Goal: Task Accomplishment & Management: Use online tool/utility

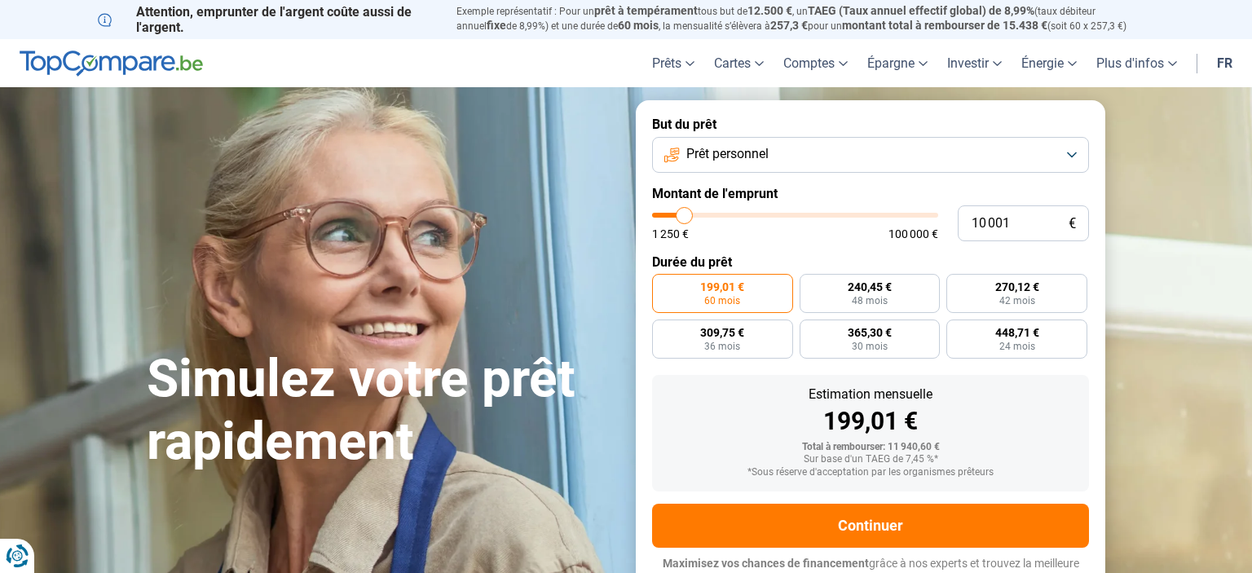
click at [779, 141] on button "Prêt personnel" at bounding box center [870, 155] width 437 height 36
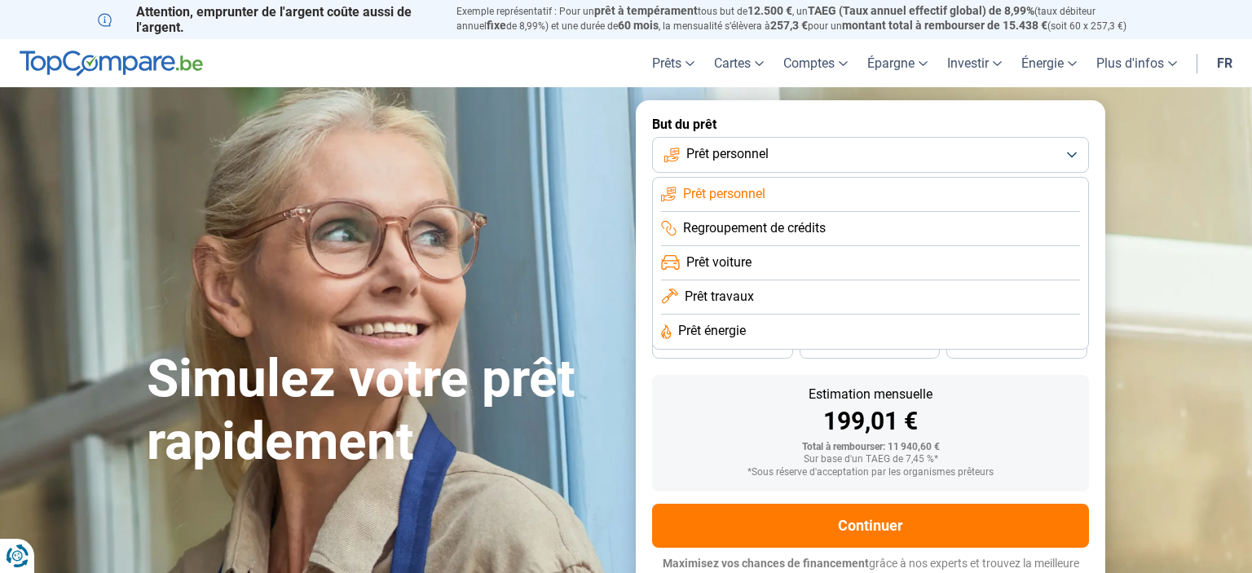
click at [753, 294] on span "Prêt travaux" at bounding box center [719, 297] width 69 height 18
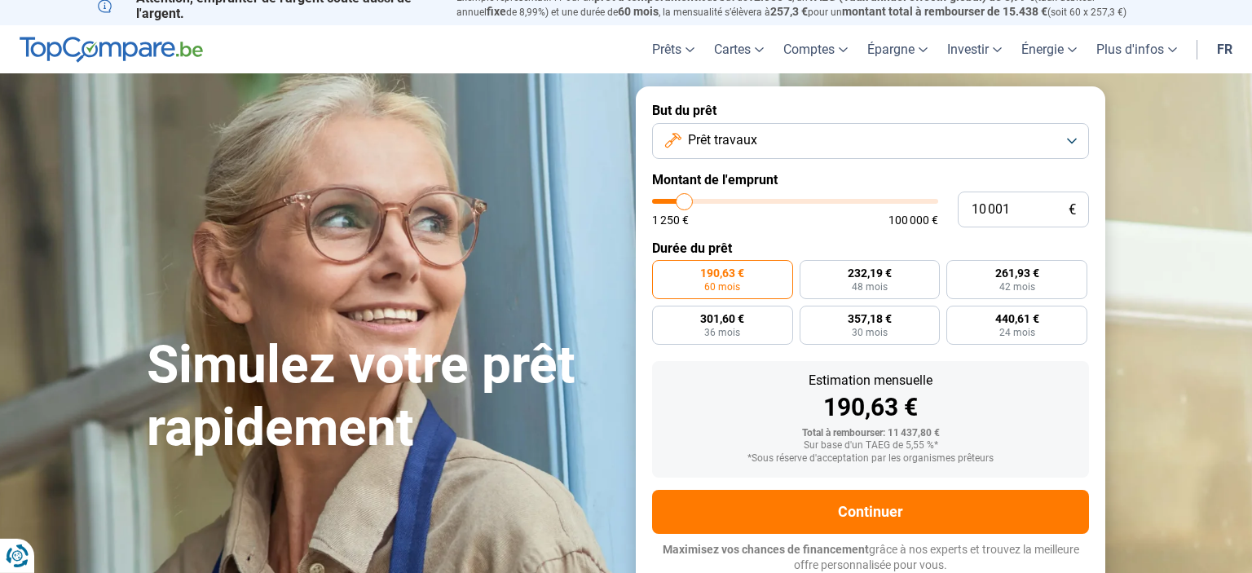
scroll to position [15, 0]
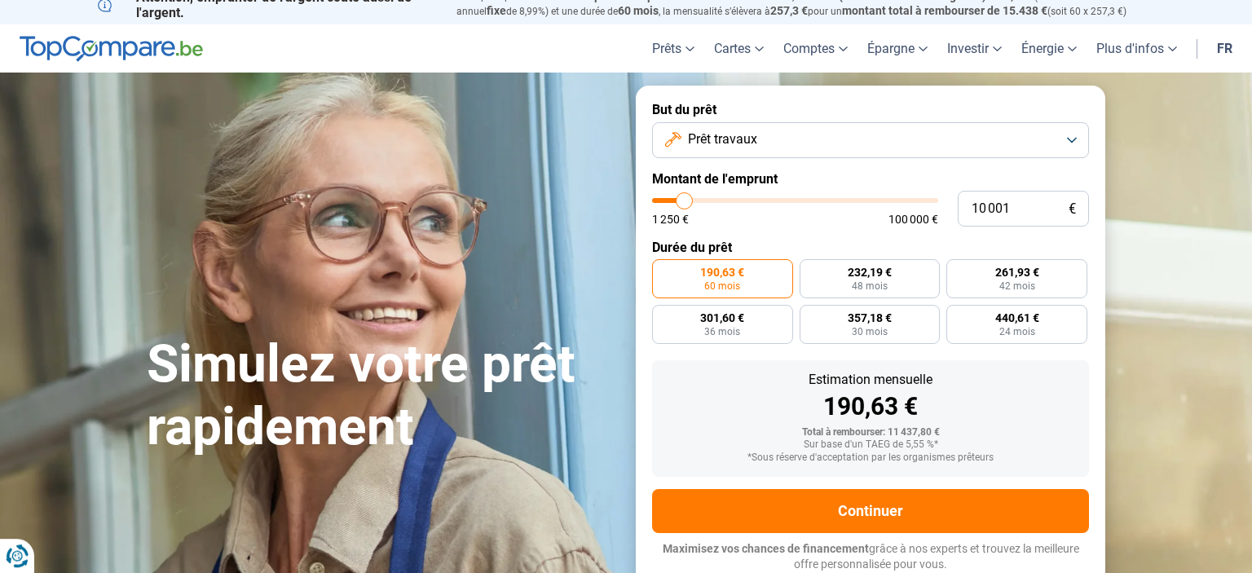
type input "10 250"
type input "10250"
type input "11 500"
type input "11500"
type input "16 250"
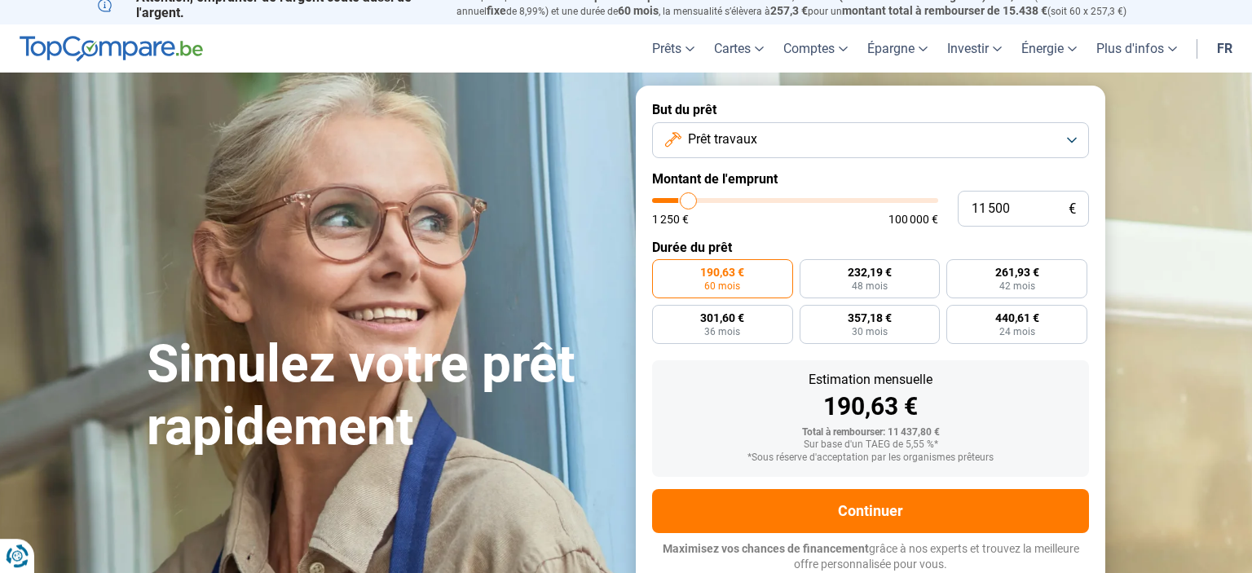
type input "16250"
type input "22 500"
type input "22500"
type input "33 000"
type input "33000"
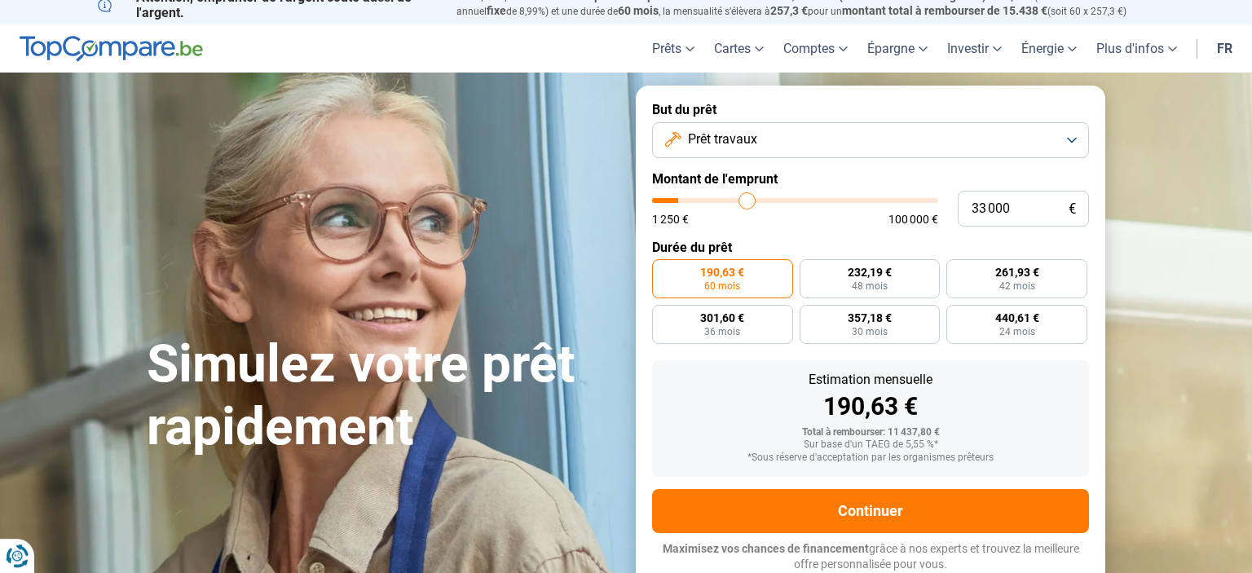
type input "38 250"
type input "38250"
type input "43 500"
type input "43500"
type input "45 000"
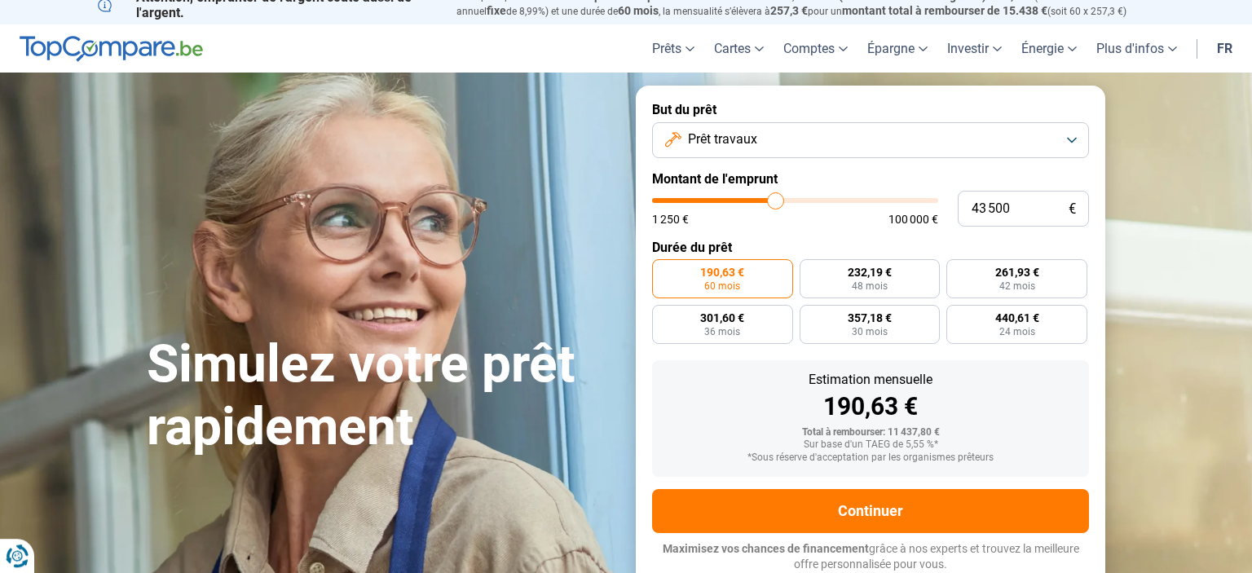
type input "45000"
type input "48 500"
type input "48500"
type input "50 500"
type input "50500"
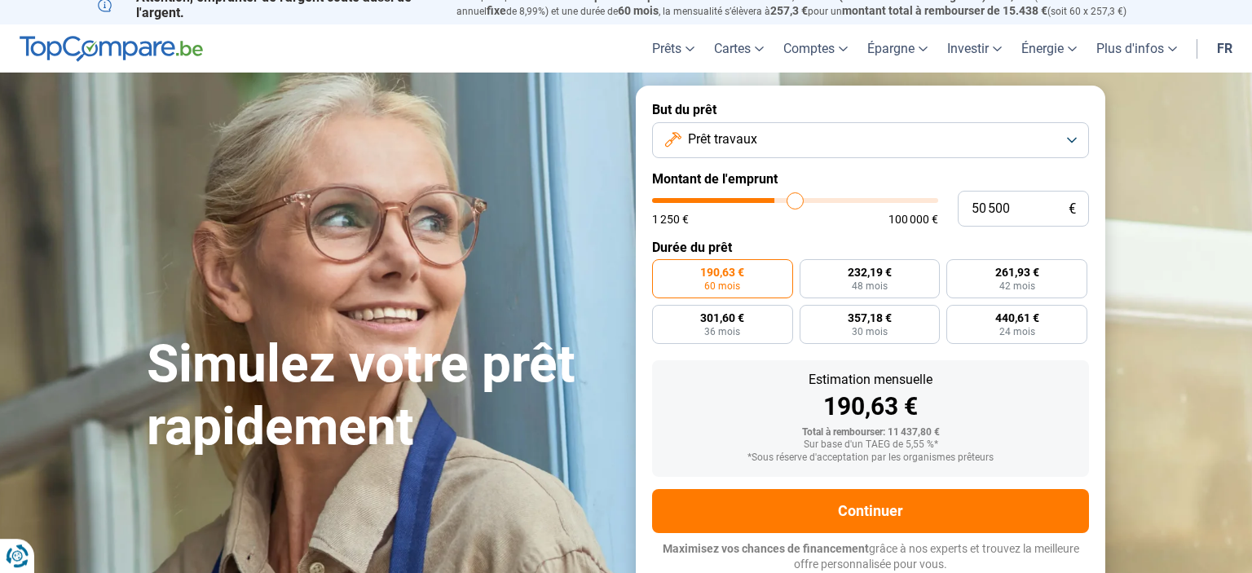
type input "52 250"
type input "52250"
type input "54 750"
type input "54750"
type input "56 750"
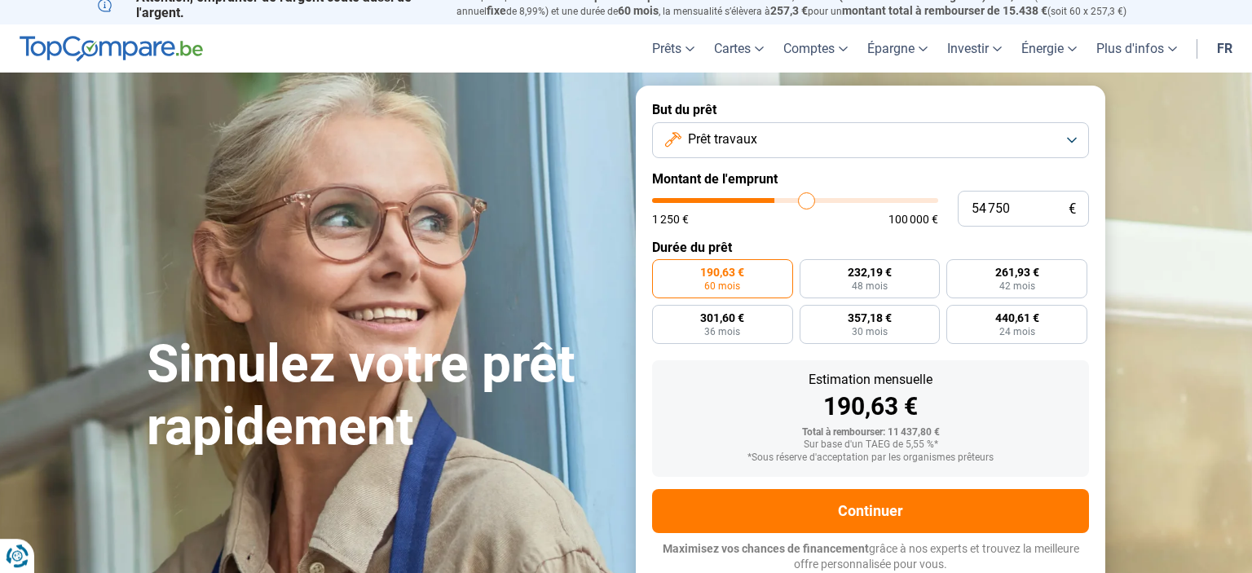
type input "56750"
type input "60 750"
type input "60750"
type input "63 500"
type input "63500"
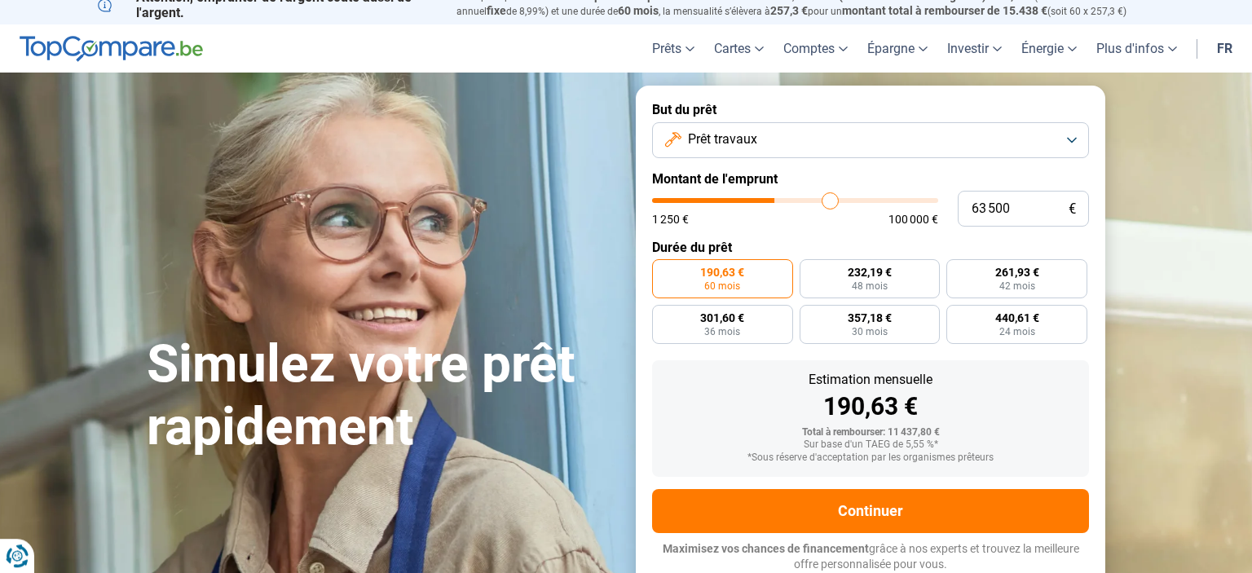
type input "66 000"
type input "66000"
type input "67 500"
type input "67500"
type input "69 250"
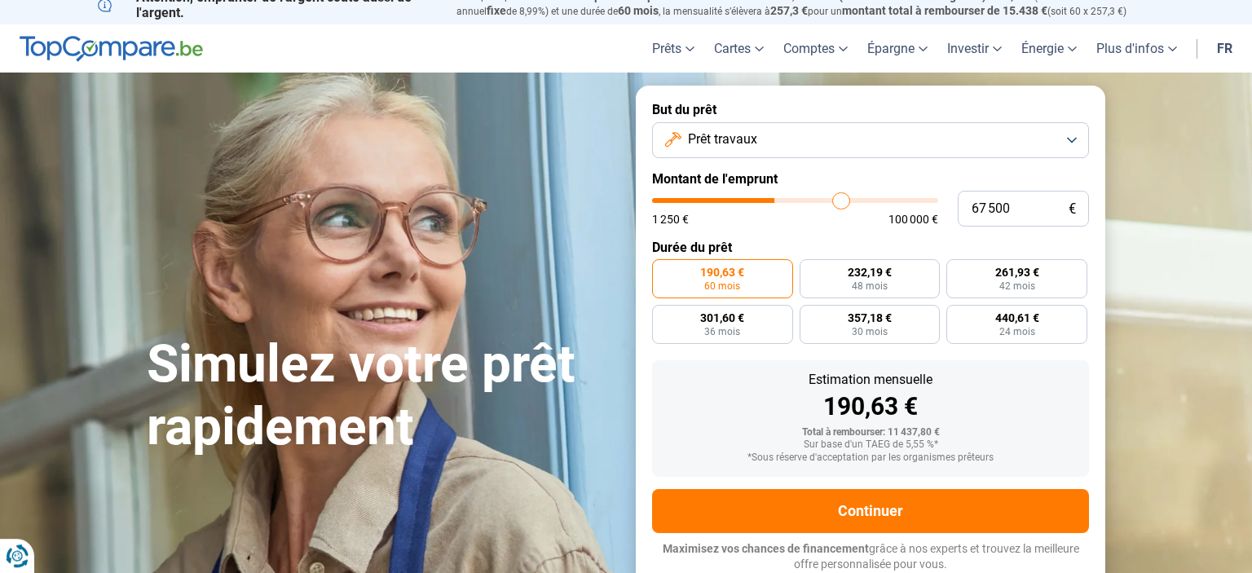
type input "69250"
type input "71 750"
type input "71750"
type input "73 000"
type input "73000"
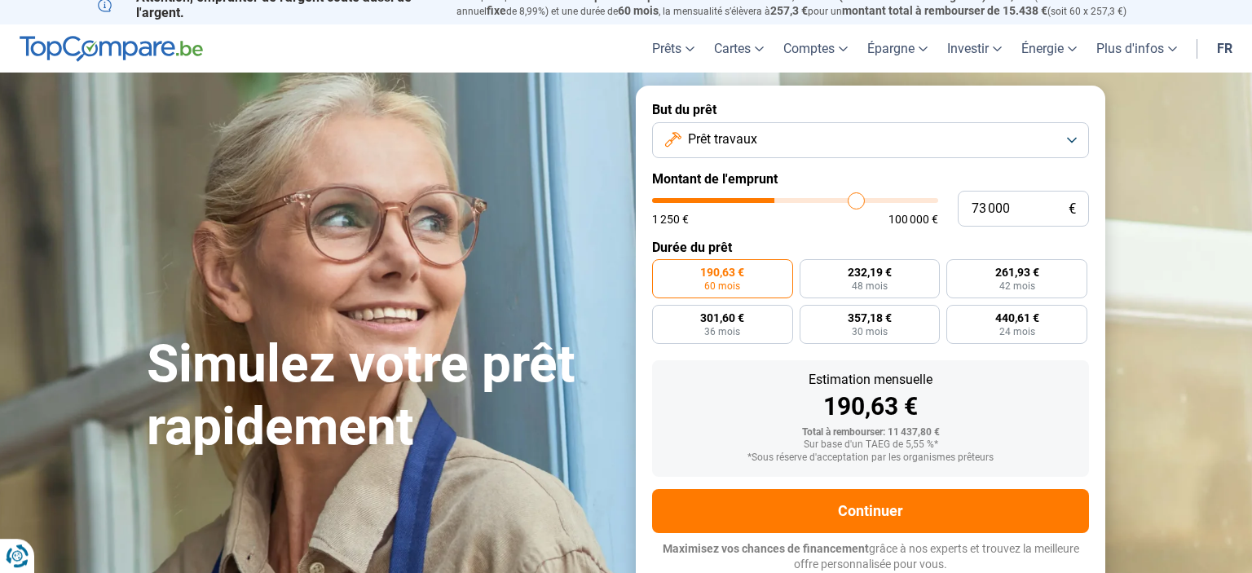
type input "74 000"
type input "74000"
type input "74 500"
type input "74500"
type input "75 000"
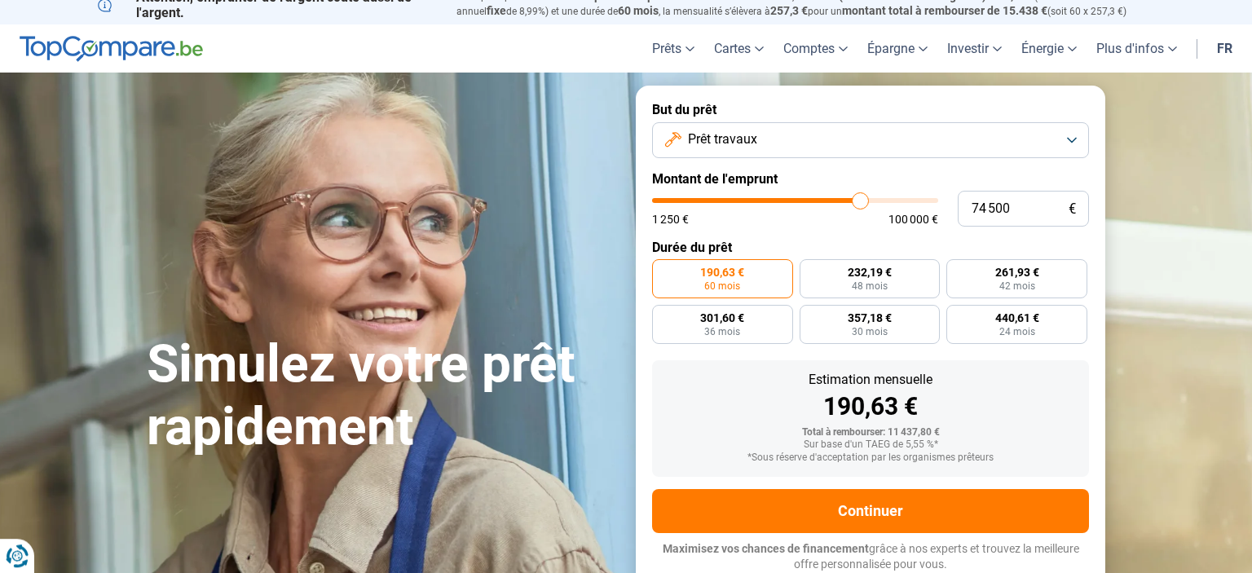
type input "75000"
type input "75 250"
type input "75250"
type input "75 500"
type input "75500"
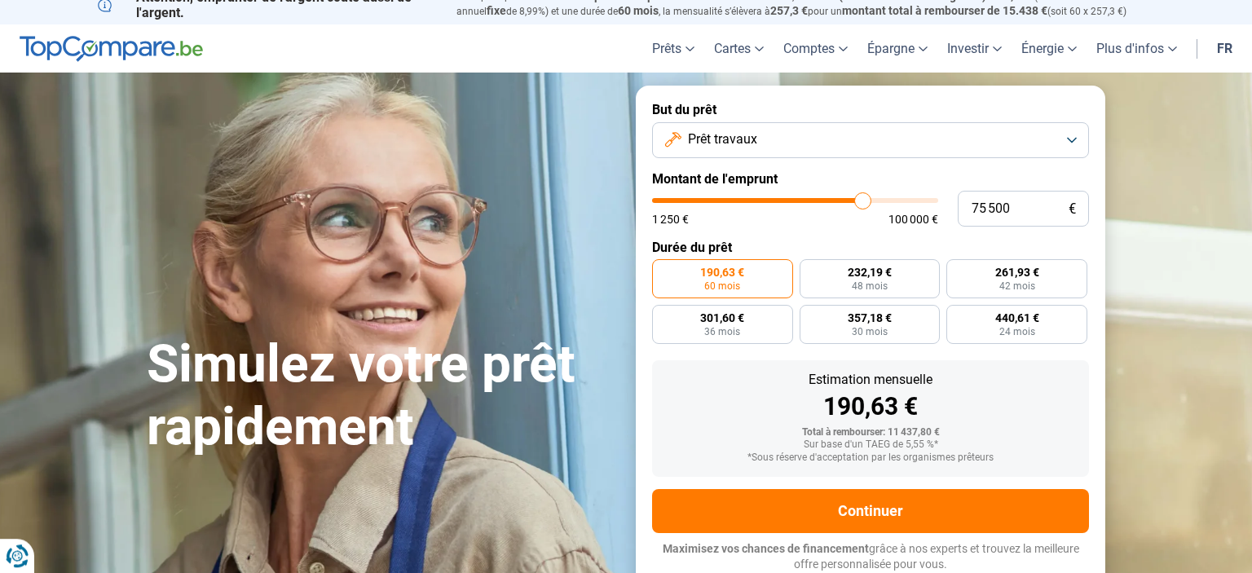
type input "75 750"
type input "75750"
type input "76 000"
type input "76000"
type input "75 750"
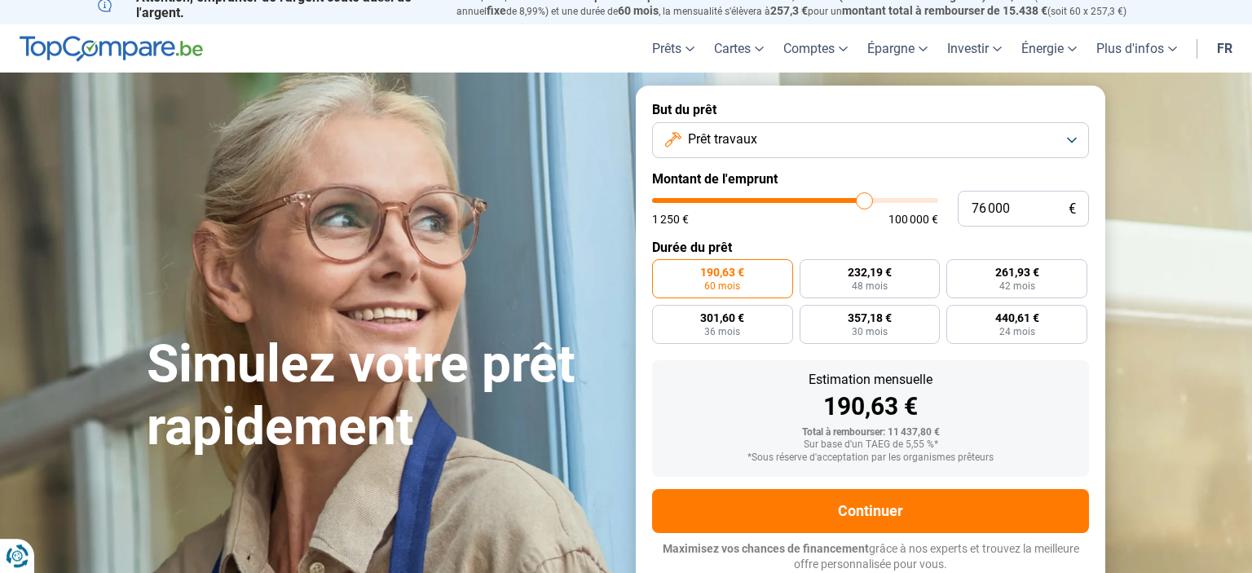
type input "75750"
type input "75 500"
type input "75500"
type input "75 250"
type input "75250"
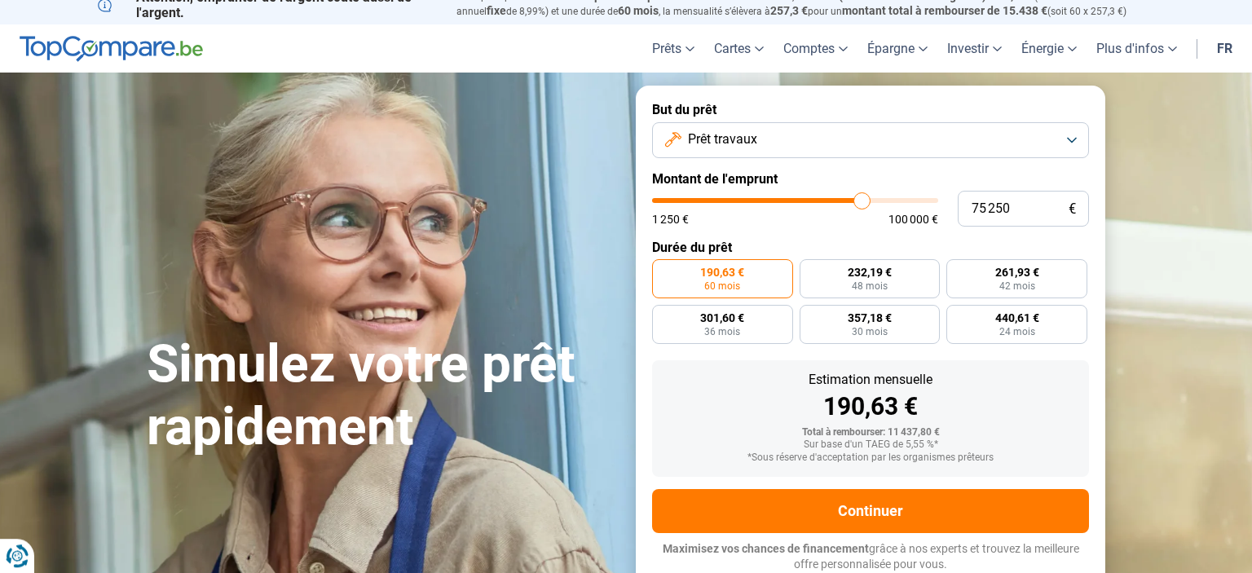
type input "75 000"
type input "75000"
type input "74 250"
type input "74250"
type input "73 750"
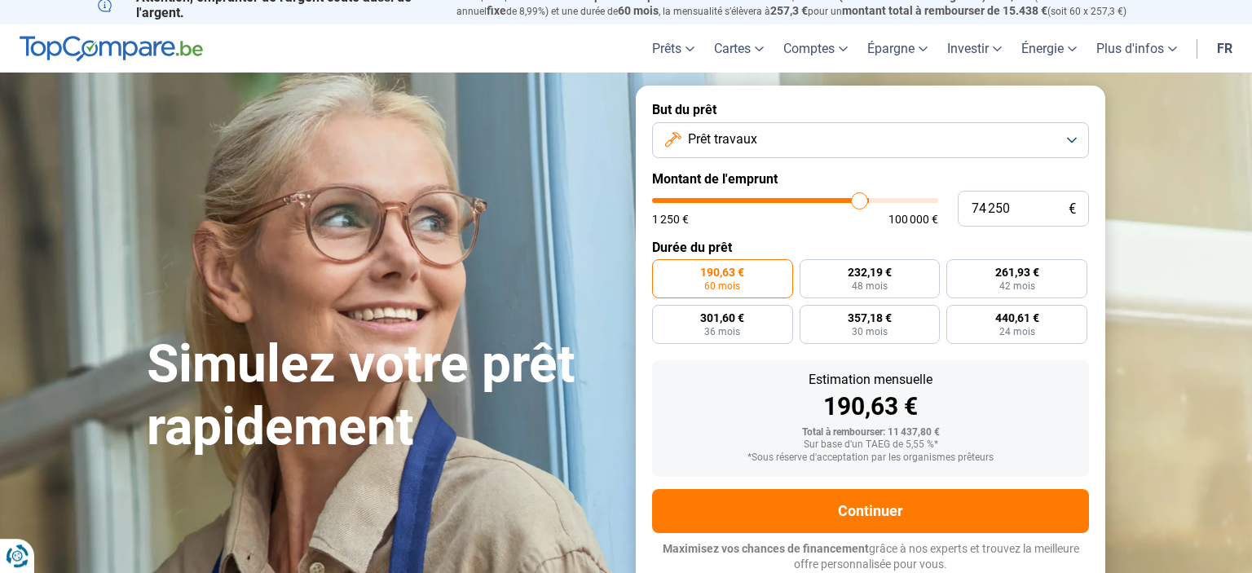
type input "73750"
type input "73 000"
type input "73000"
type input "72 250"
type input "72250"
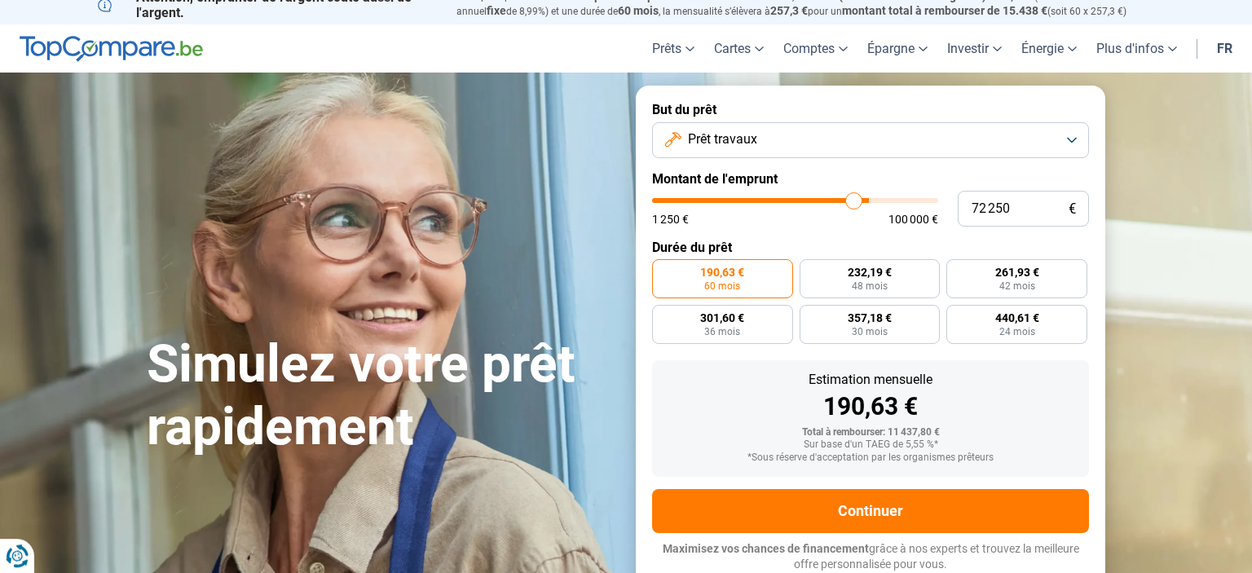
type input "71 750"
type input "71750"
type input "71 000"
type input "71000"
type input "70 500"
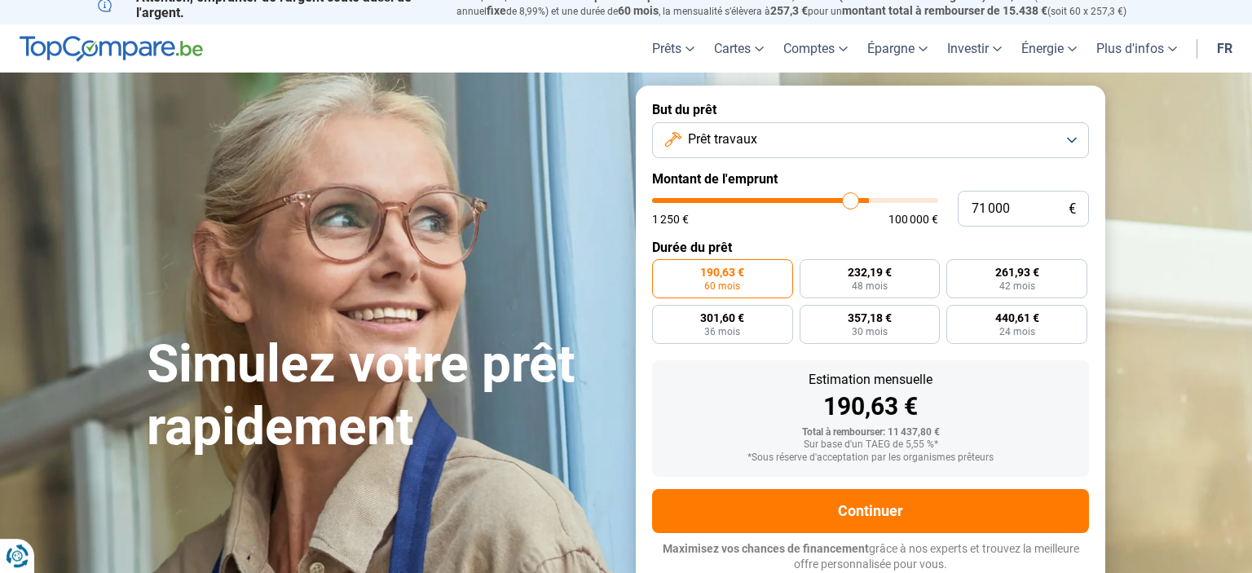
type input "70500"
type input "70 250"
type input "70250"
type input "69 750"
type input "69750"
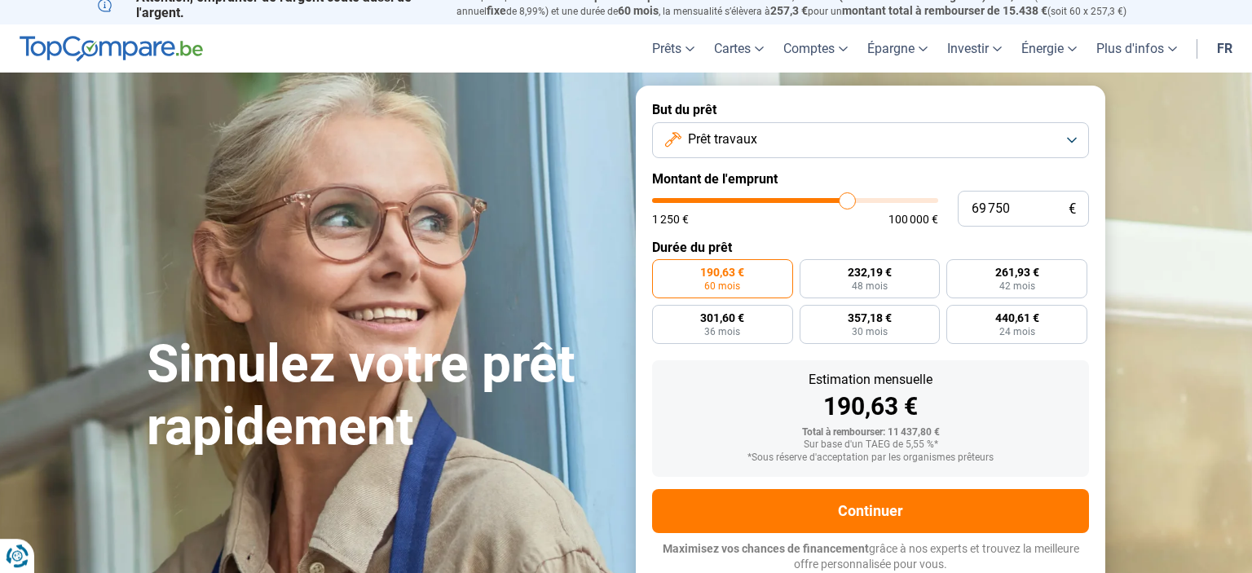
type input "69 250"
type input "69250"
type input "69 000"
type input "69000"
type input "68 750"
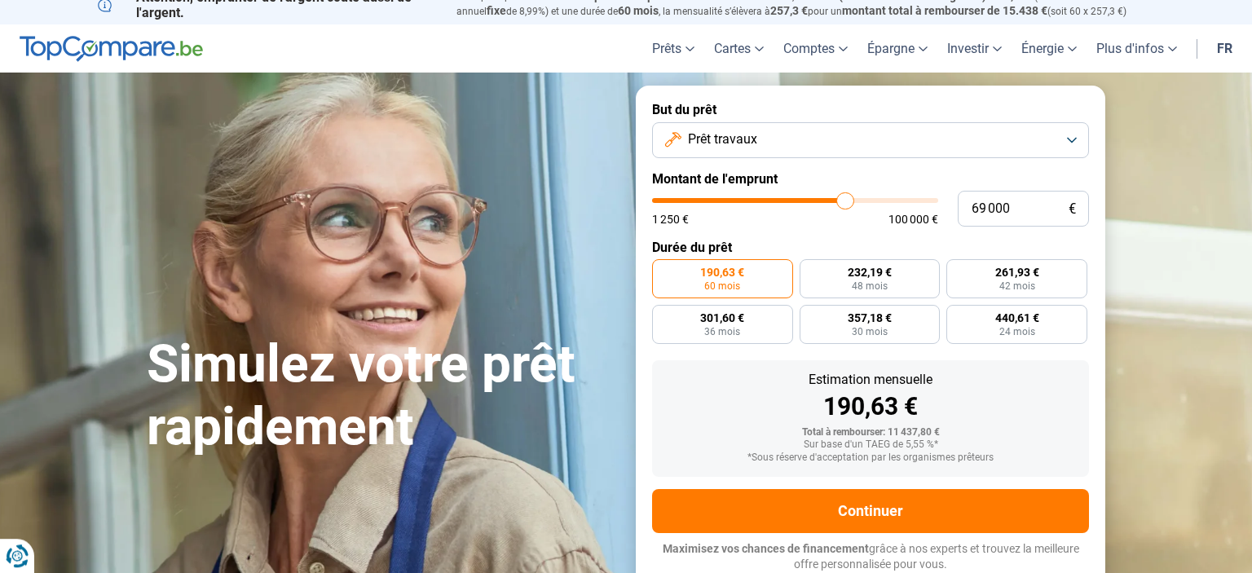
type input "68750"
type input "68 500"
type input "68500"
type input "68 250"
type input "68250"
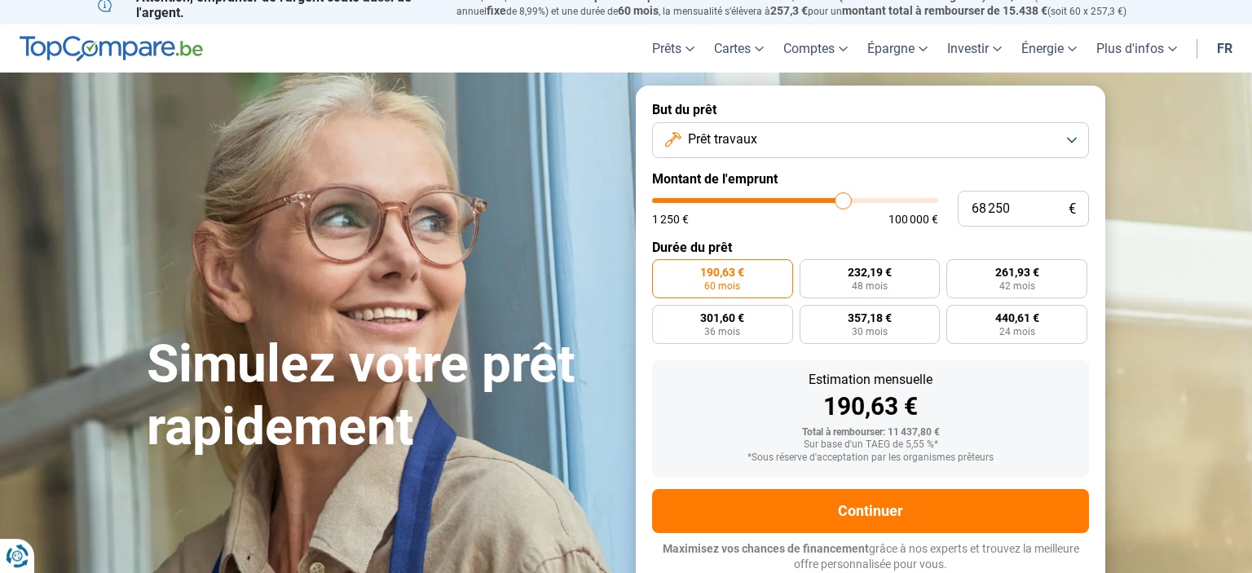
type input "68 000"
type input "68000"
type input "67 750"
type input "67750"
type input "67 500"
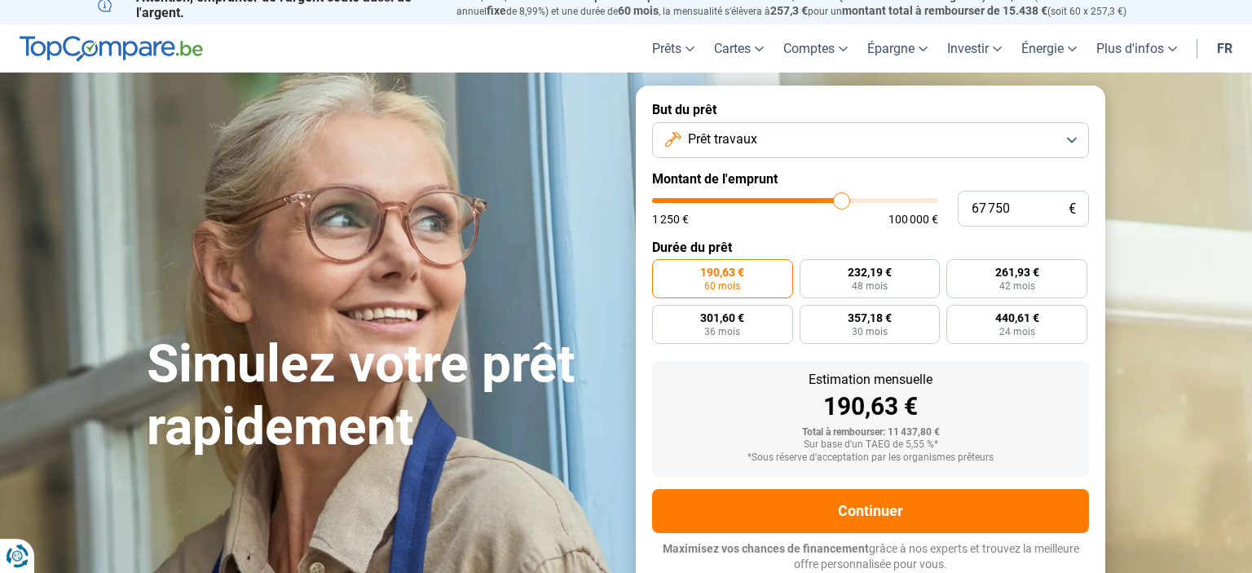
type input "67500"
type input "67 250"
type input "67250"
type input "67 000"
type input "67000"
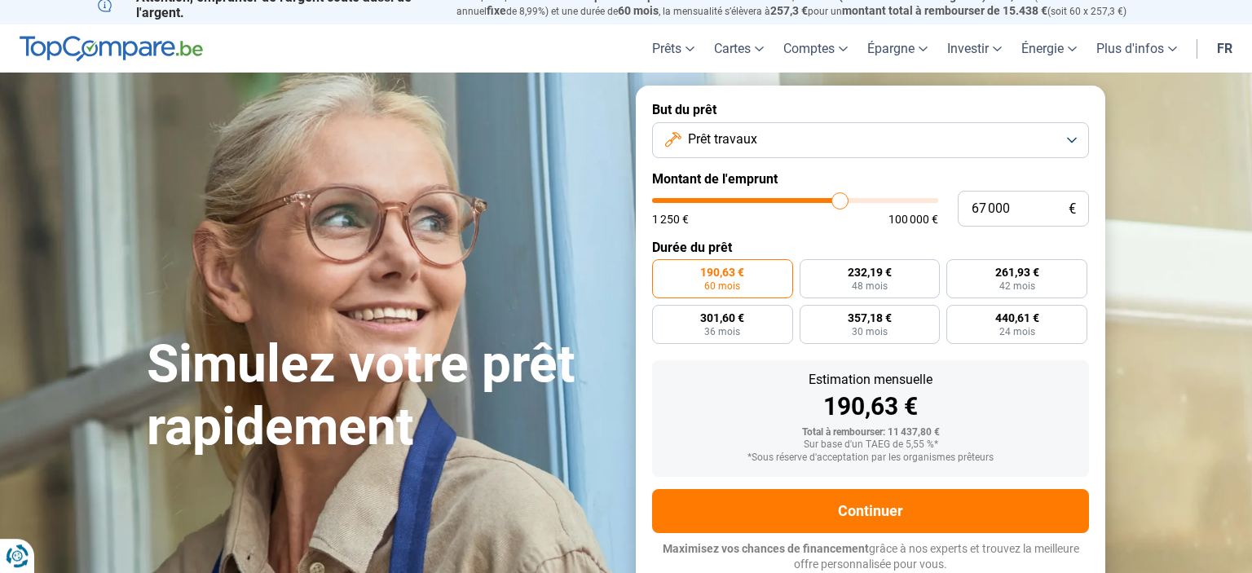
type input "66 750"
type input "66750"
type input "66 500"
type input "66500"
type input "66 250"
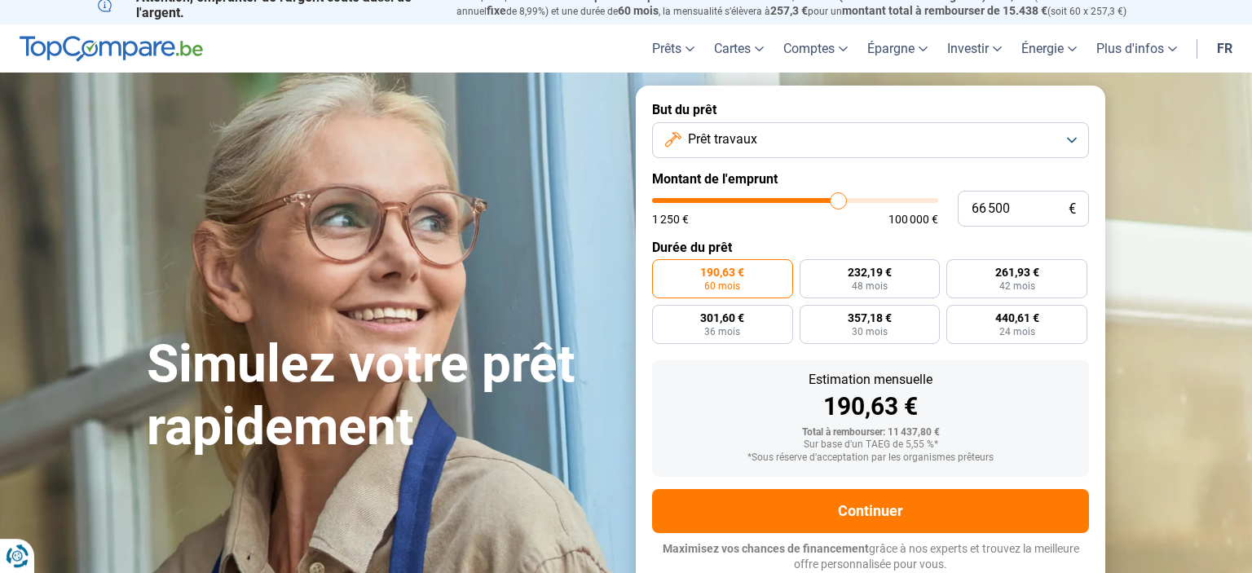
type input "66250"
type input "66 000"
type input "66000"
type input "65 750"
type input "65750"
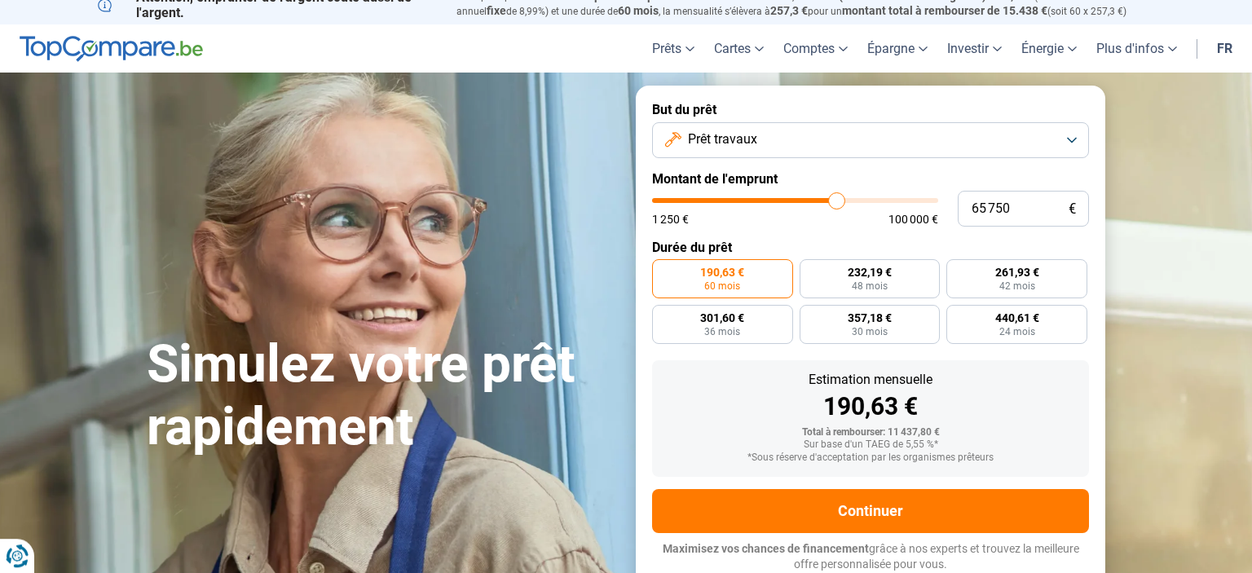
type input "65 500"
type input "65500"
type input "65 250"
type input "65250"
type input "65 000"
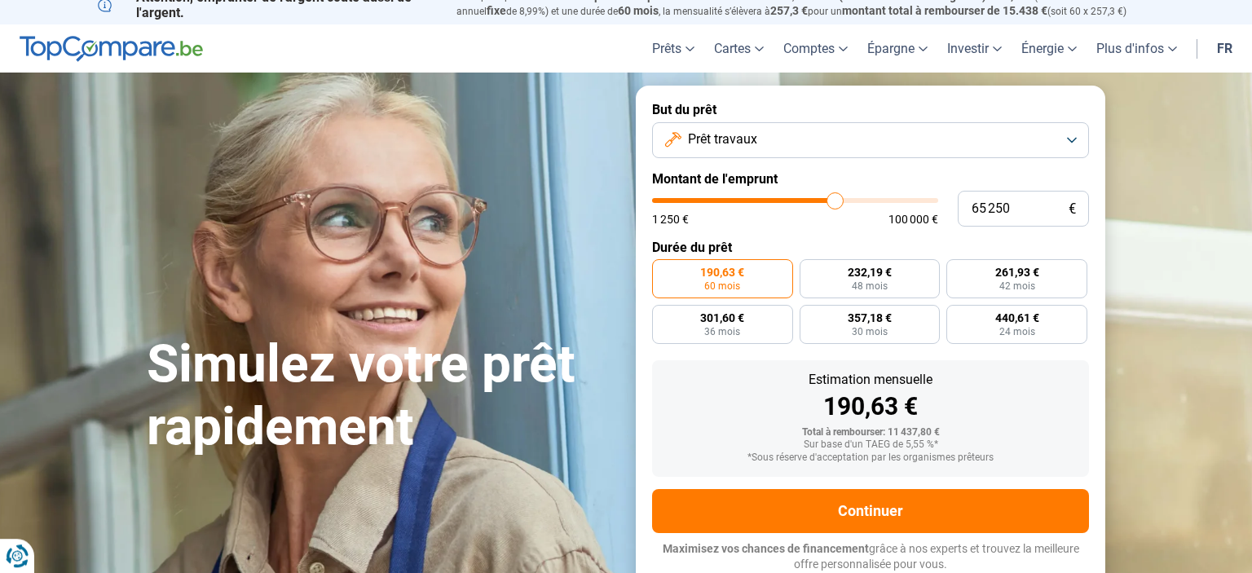
type input "65000"
type input "64 750"
type input "64750"
type input "64 500"
type input "64500"
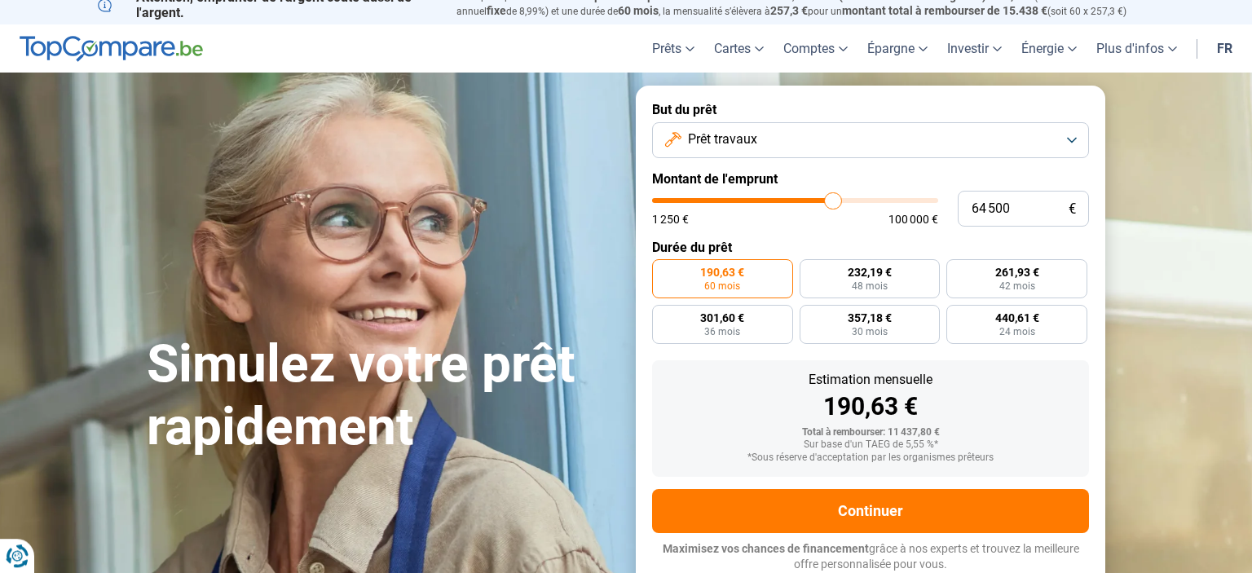
type input "64 250"
type input "64250"
type input "64 000"
type input "64000"
type input "63 750"
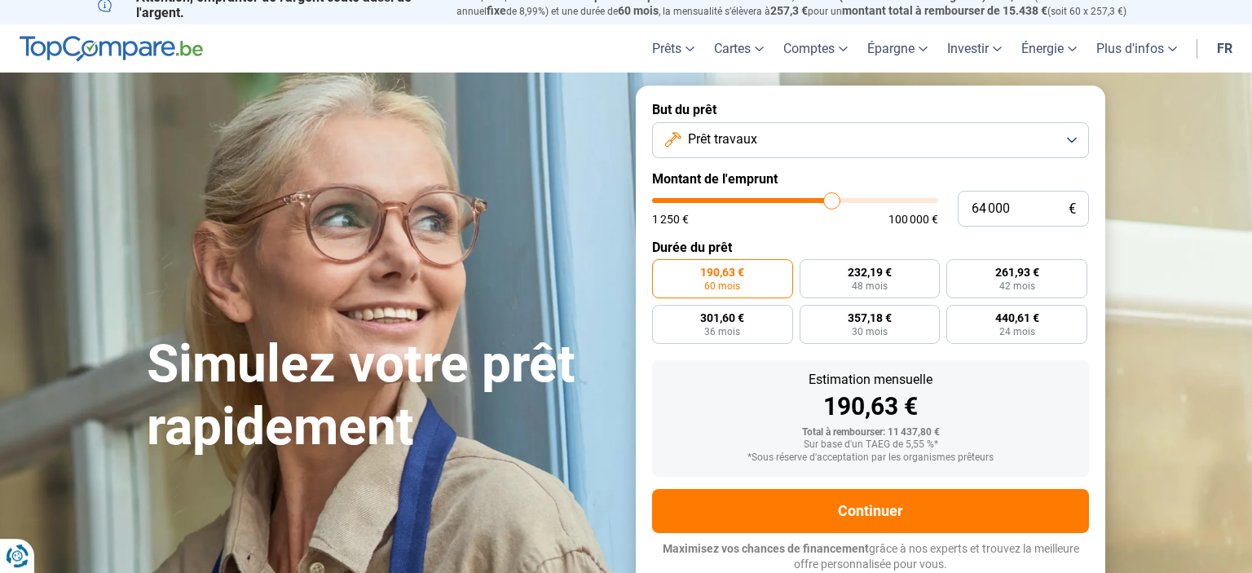
type input "63750"
type input "63 500"
type input "63500"
type input "63 250"
type input "63250"
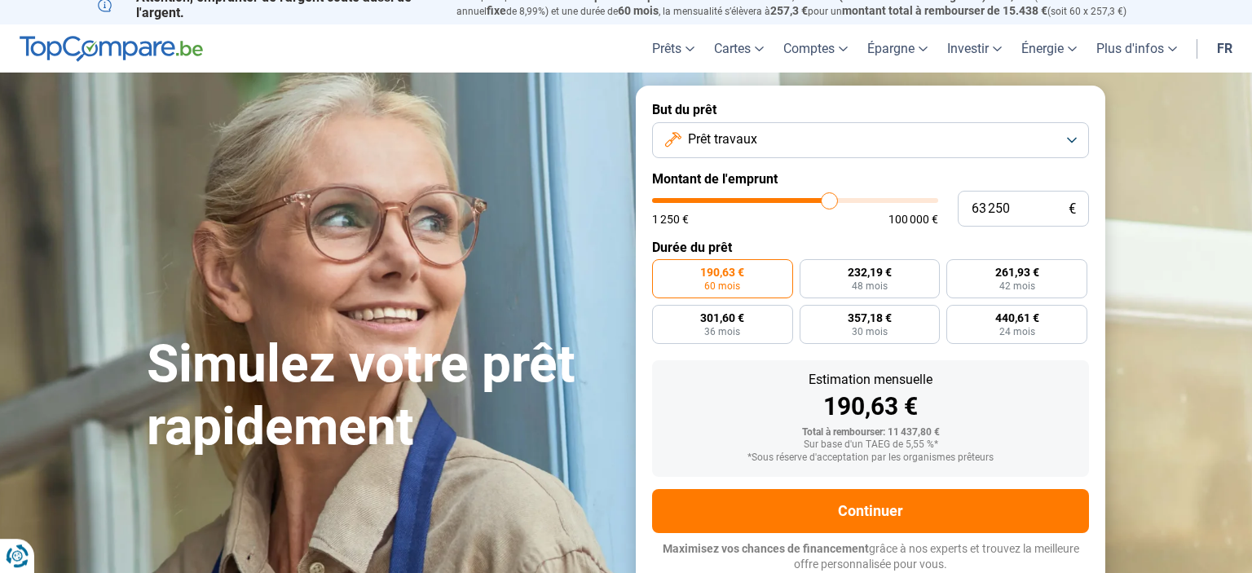
type input "63 000"
type input "63000"
type input "62 750"
type input "62750"
type input "62 500"
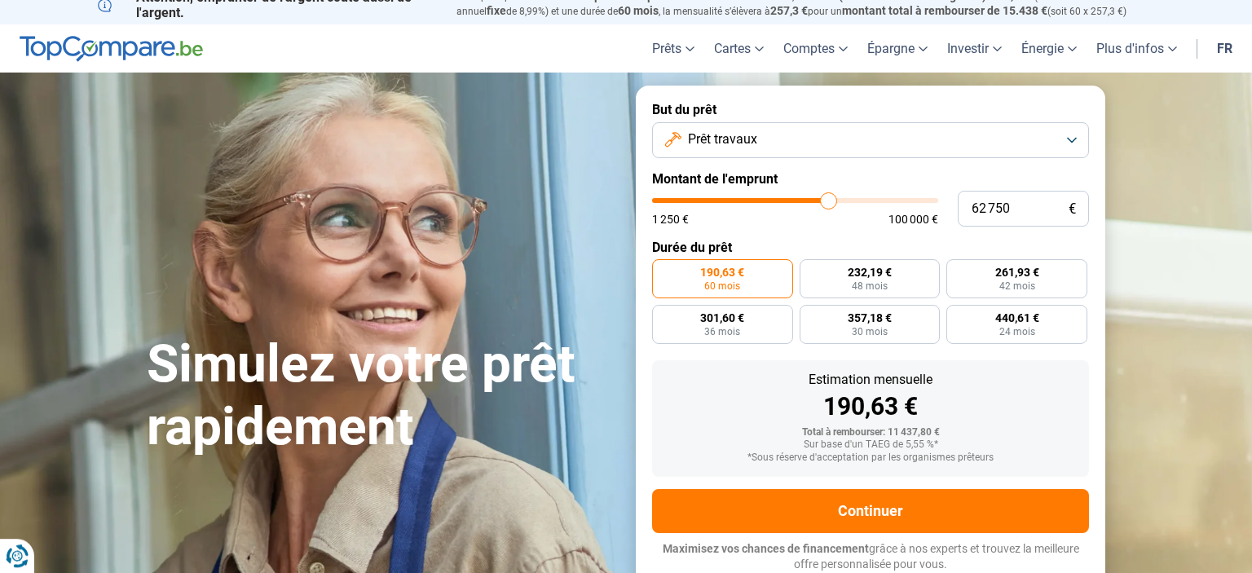
type input "62500"
type input "62 250"
type input "62250"
type input "62 000"
type input "62000"
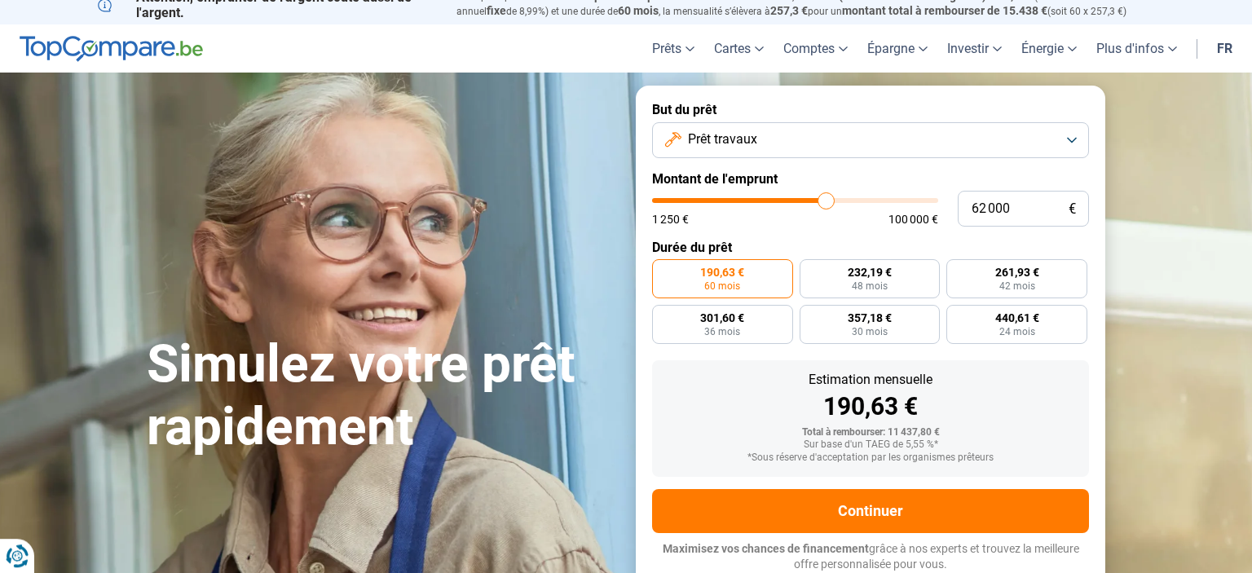
type input "61 750"
type input "61750"
type input "61 500"
type input "61500"
type input "61 250"
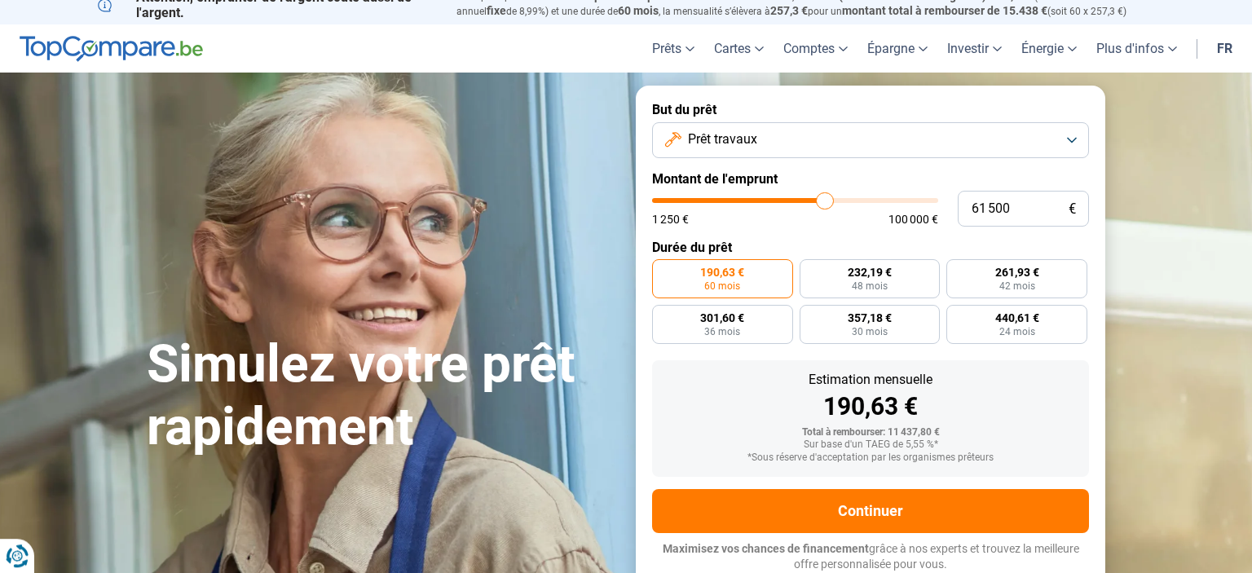
type input "61250"
type input "61 000"
type input "61000"
type input "60 750"
type input "60750"
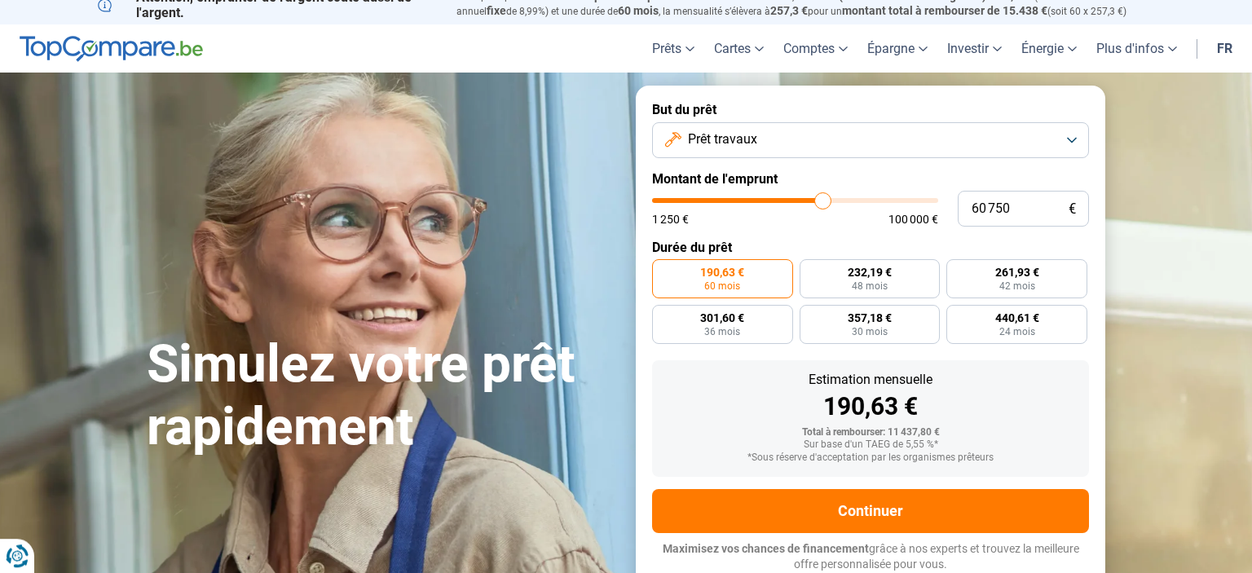
type input "60 500"
type input "60500"
type input "60 250"
type input "60250"
type input "60 000"
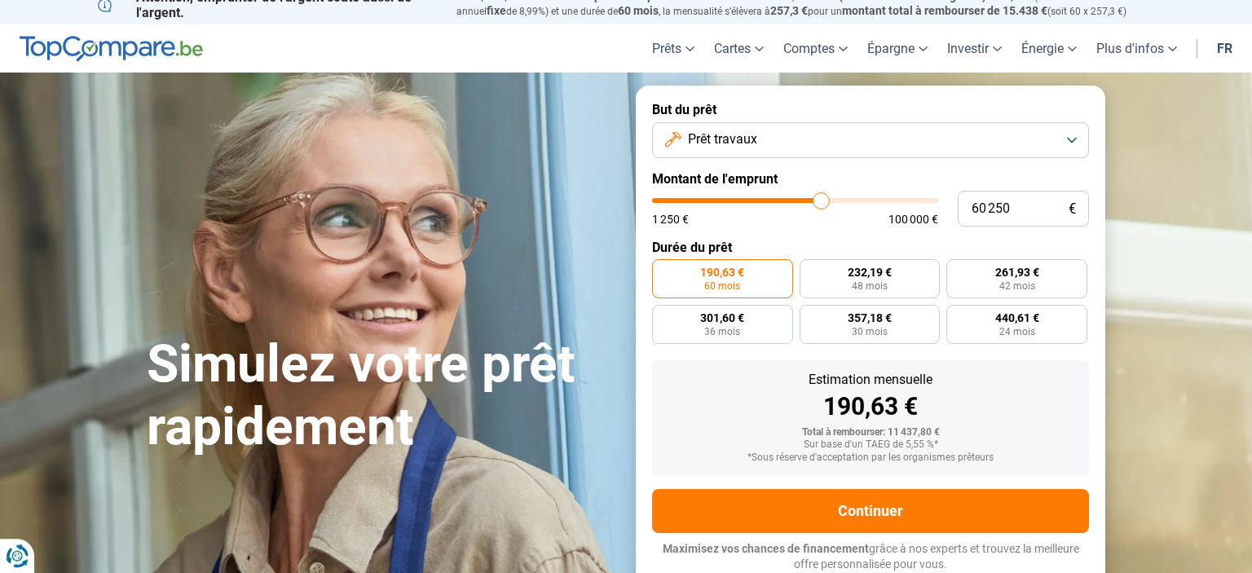
type input "60000"
type input "59 750"
type input "59750"
type input "59 500"
type input "59500"
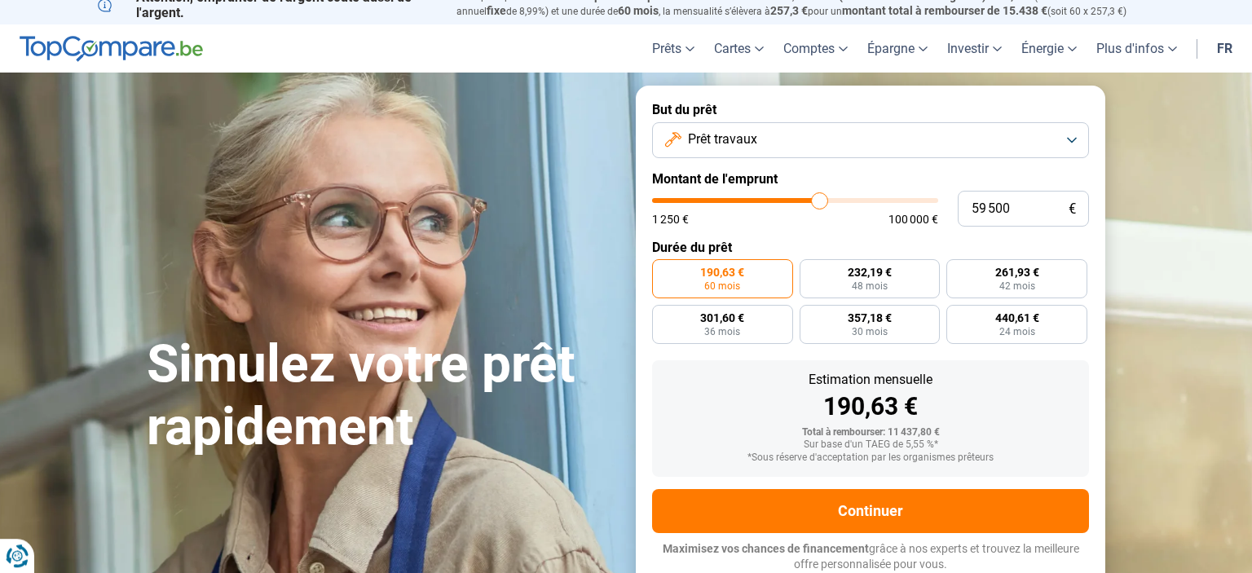
type input "59 750"
type input "59750"
type input "60 000"
type input "60000"
type input "60 250"
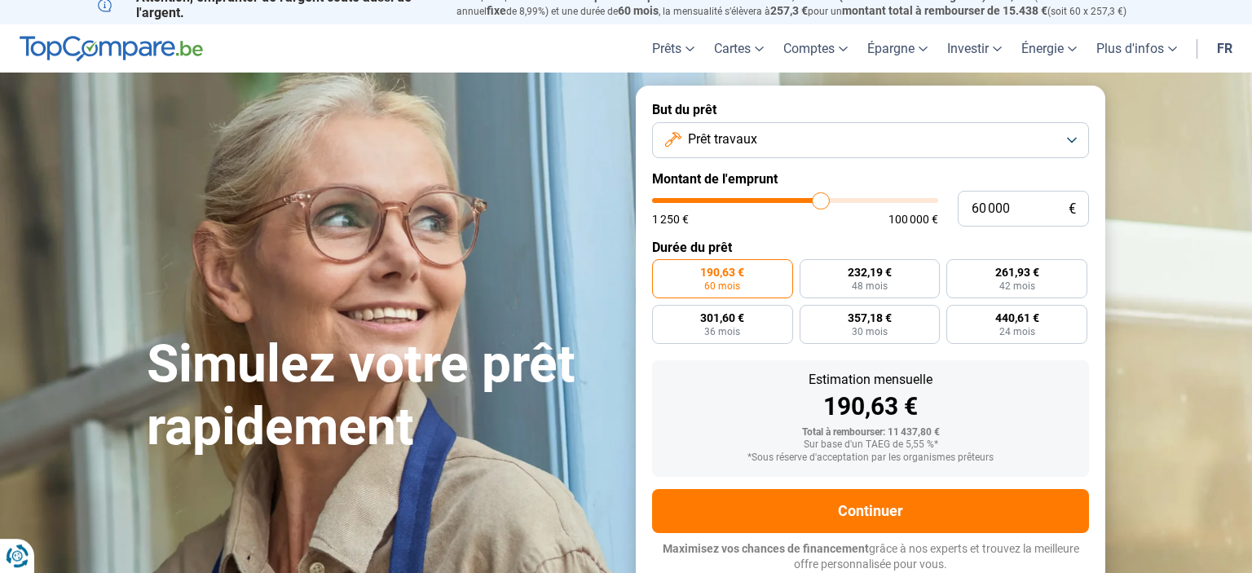
type input "60250"
type input "60 000"
type input "60000"
type input "59 750"
type input "59750"
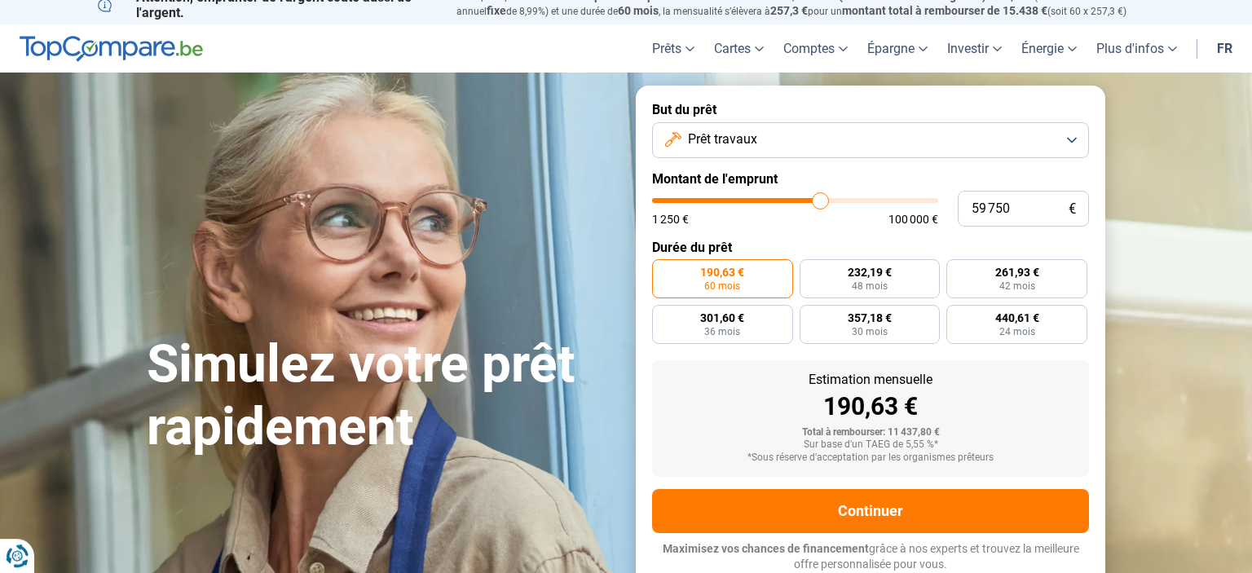
type input "59 500"
type input "59500"
type input "59 250"
type input "59250"
type input "59 000"
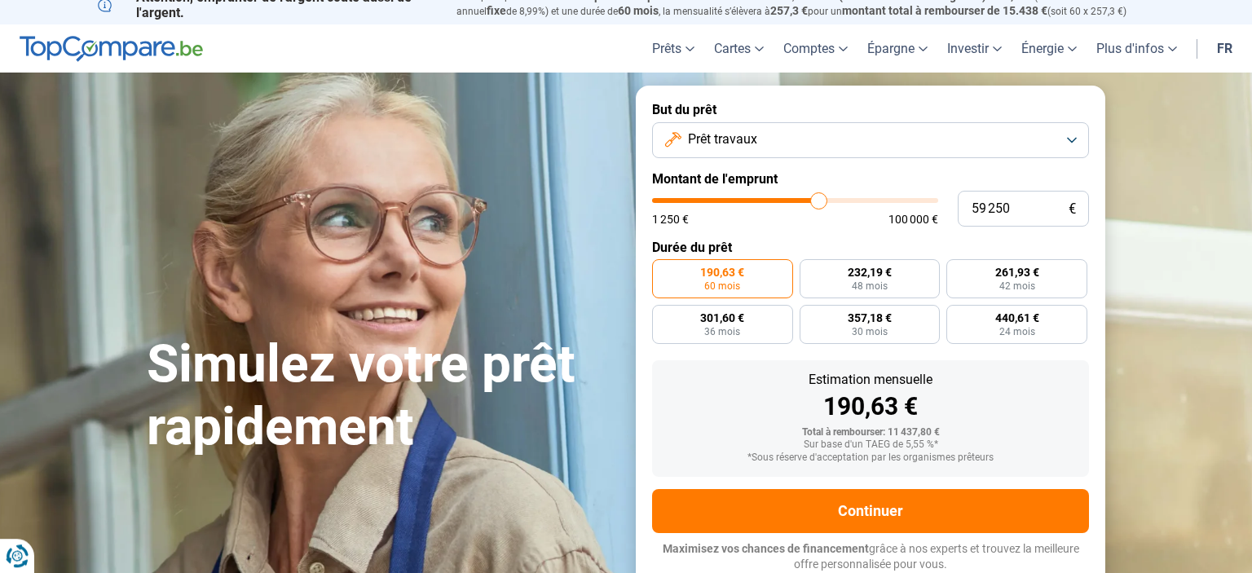
type input "59000"
type input "59 250"
type input "59250"
type input "59 500"
type input "59500"
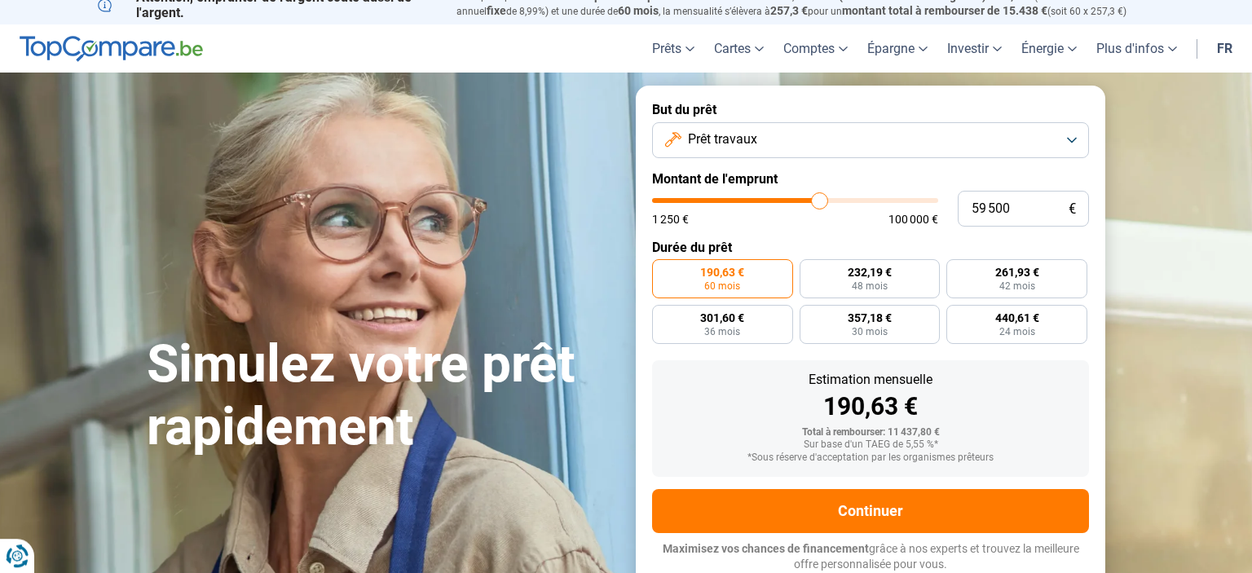
type input "59 750"
type input "59750"
type input "60 000"
type input "60000"
type input "60 250"
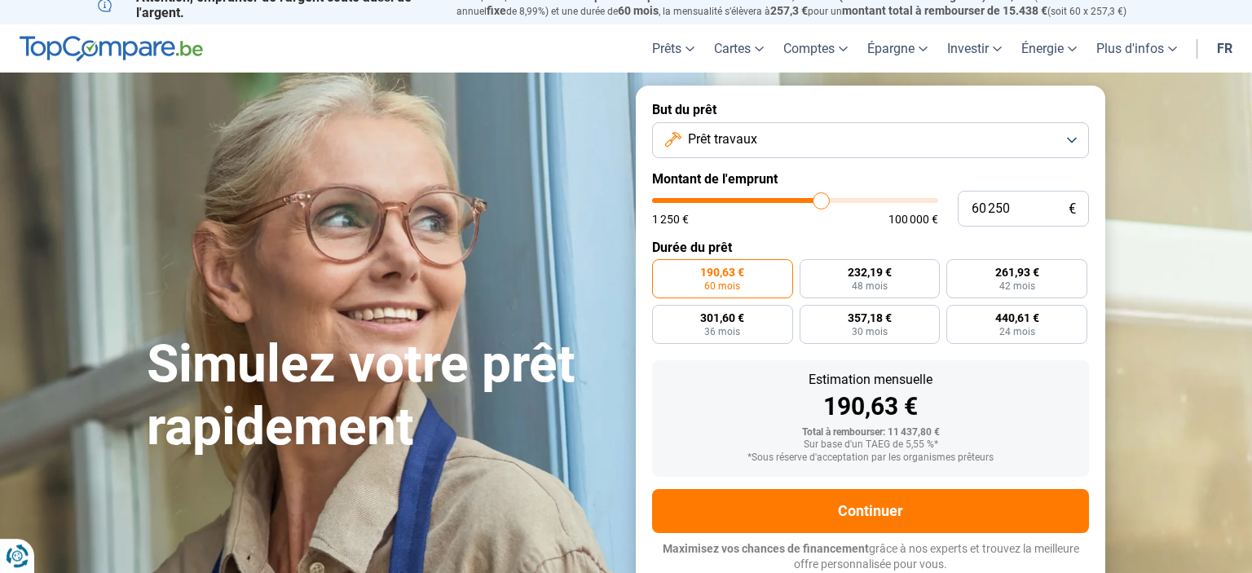
drag, startPoint x: 686, startPoint y: 203, endPoint x: 822, endPoint y: 223, distance: 137.7
type input "60250"
click at [822, 203] on input "range" at bounding box center [795, 200] width 286 height 5
radio input "false"
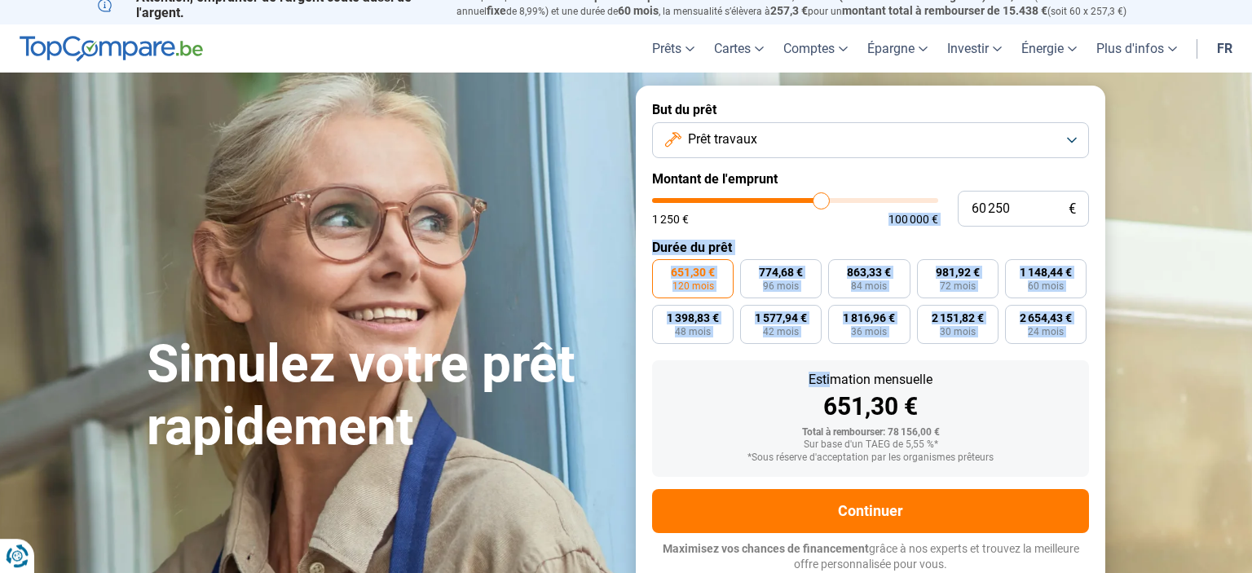
drag, startPoint x: 822, startPoint y: 223, endPoint x: 835, endPoint y: 398, distance: 175.0
click at [835, 398] on form "But du prêt Prêt travaux Montant de l'emprunt 60 250 € 1 250 € 100 000 € Durée …" at bounding box center [871, 337] width 470 height 503
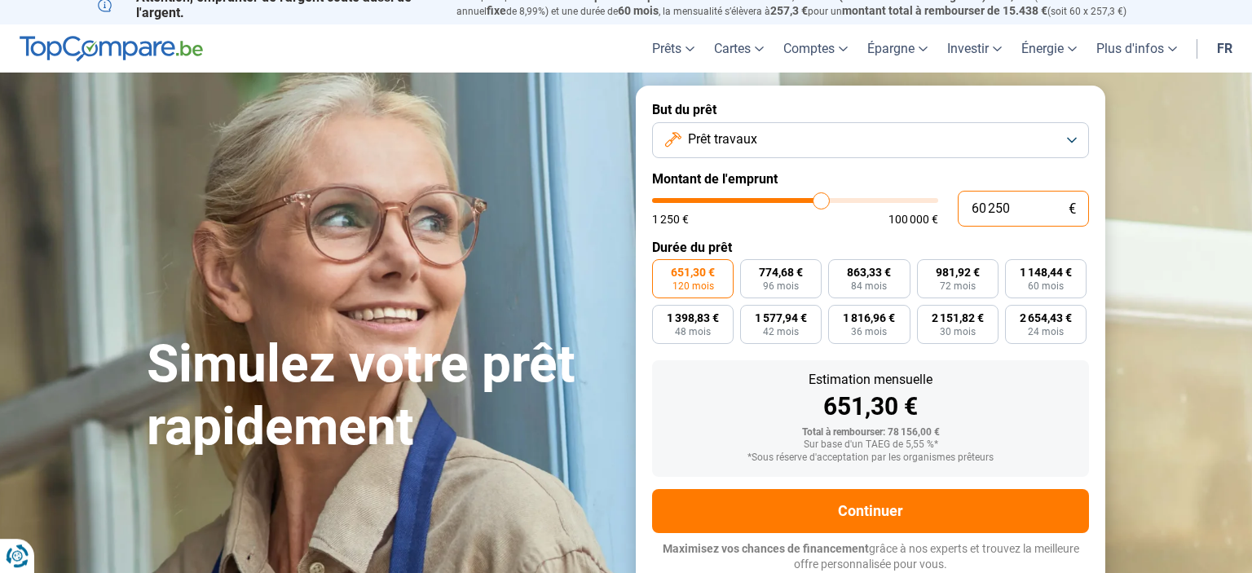
click at [1009, 208] on input "60 250" at bounding box center [1023, 209] width 131 height 36
type input "6 025"
type input "6000"
type input "602"
type input "1250"
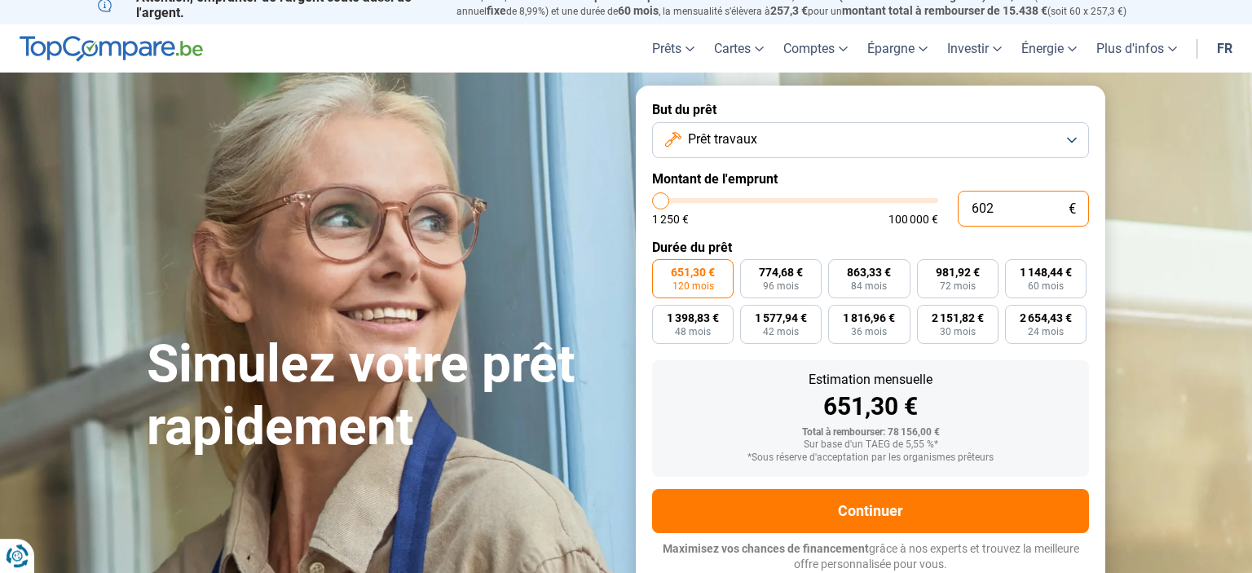
type input "60"
type input "1250"
type input "600"
type input "1250"
type input "6 000"
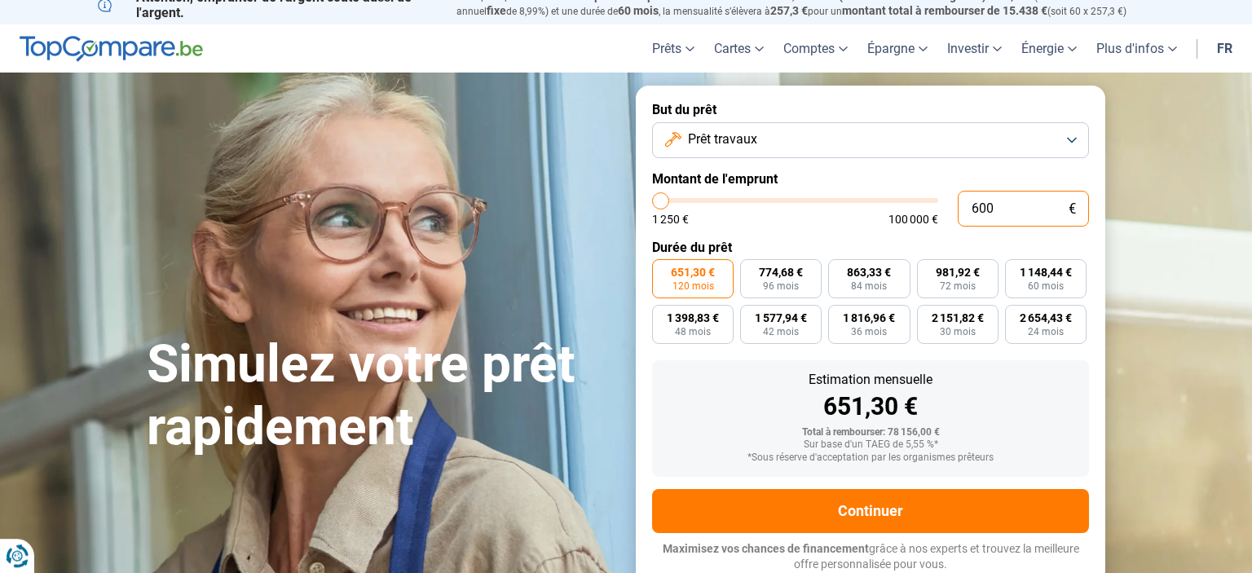
type input "6000"
type input "60 000"
type input "60000"
click at [712, 362] on div "Estimation mensuelle 648,59 € Total à rembourser: 77 830,80 € Sur base d'un TAE…" at bounding box center [870, 418] width 437 height 117
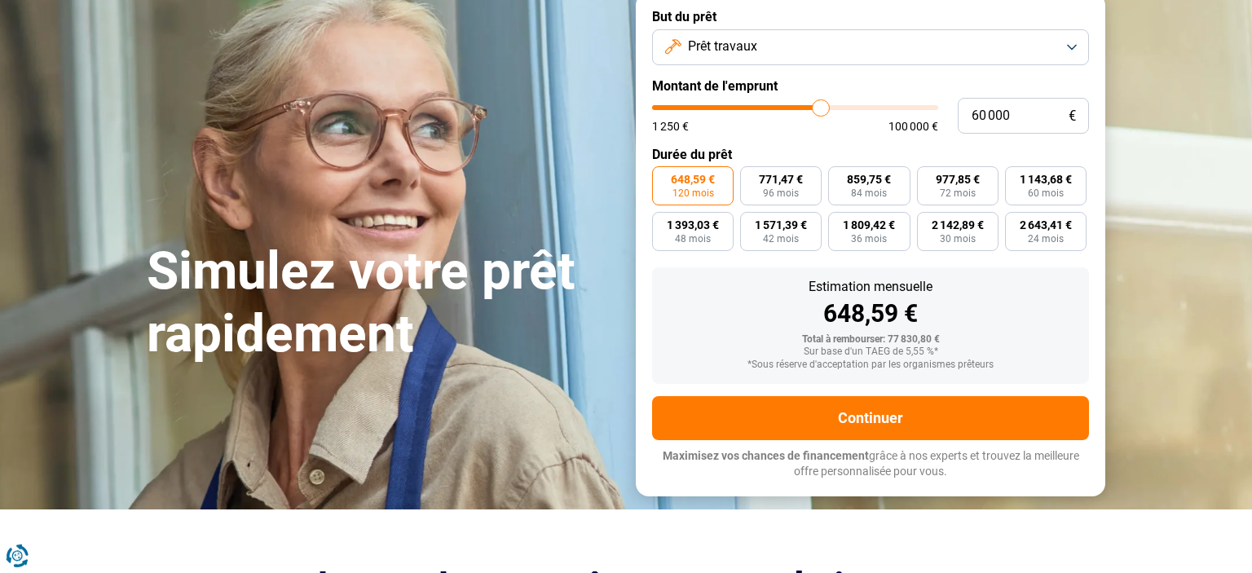
scroll to position [108, 0]
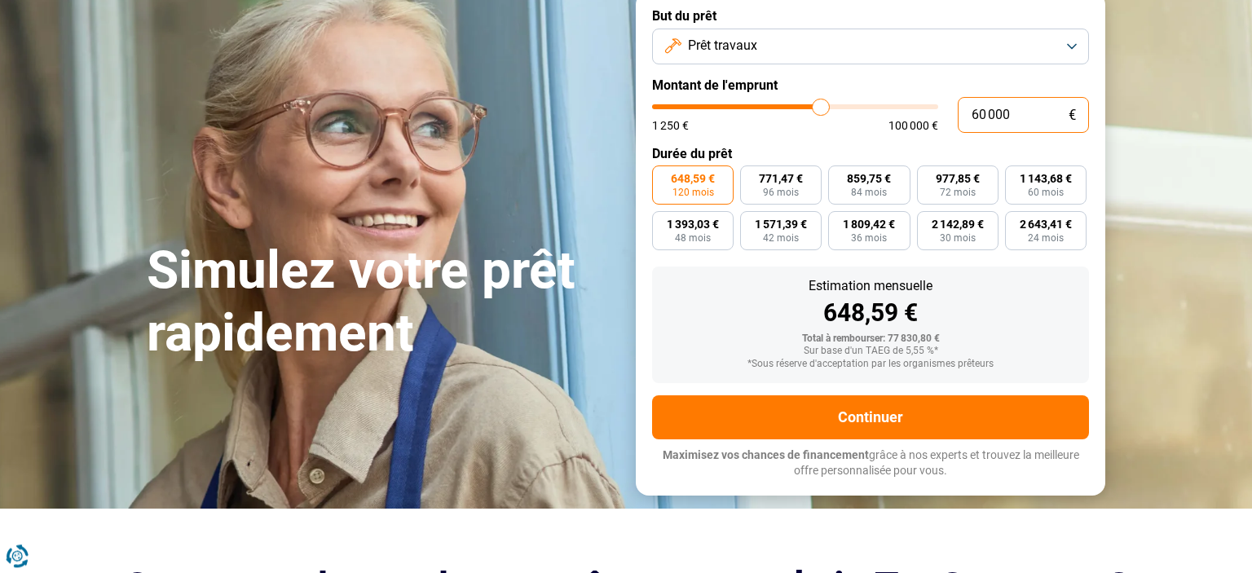
click at [982, 110] on input "60 000" at bounding box center [1023, 115] width 131 height 36
type input "0"
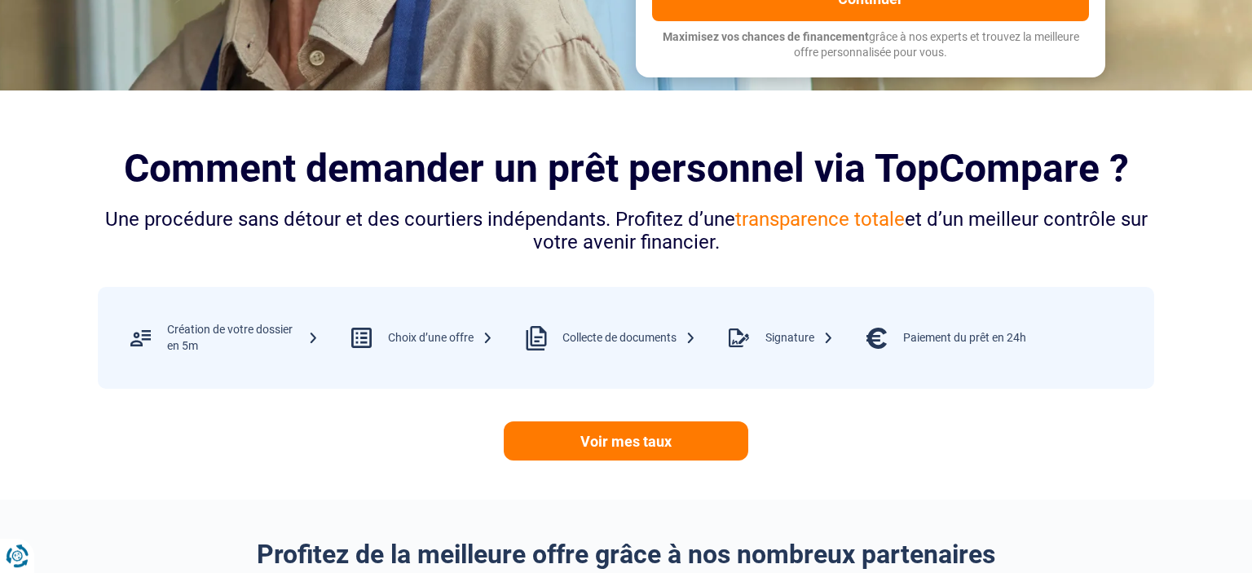
scroll to position [581, 0]
